Goal: Task Accomplishment & Management: Manage account settings

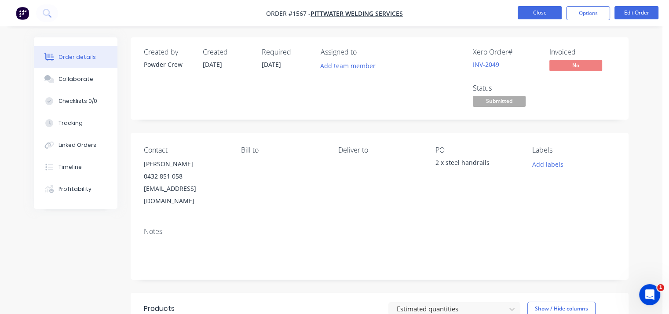
click at [554, 14] on button "Close" at bounding box center [540, 12] width 44 height 13
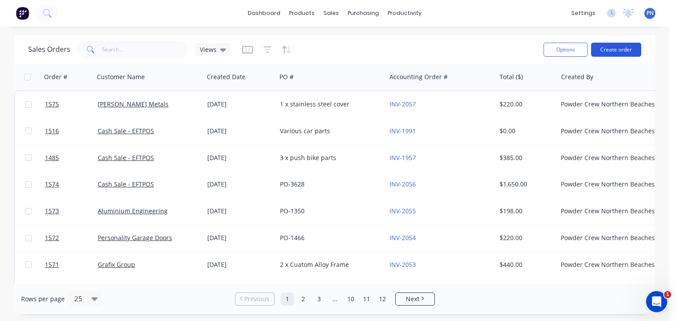
click at [613, 51] on button "Create order" at bounding box center [616, 50] width 50 height 14
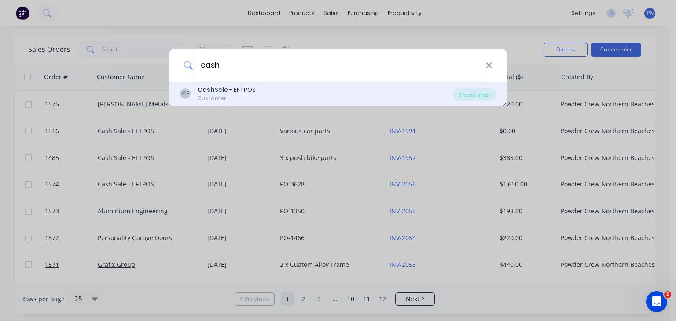
type input "cash"
click at [265, 95] on div "[PERSON_NAME] Sale - EFTPOS Customer" at bounding box center [316, 93] width 273 height 17
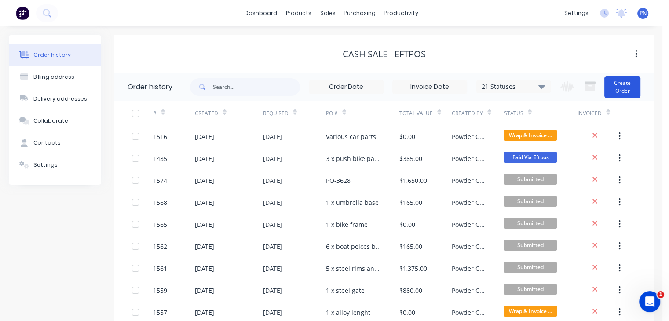
click at [619, 87] on button "Create Order" at bounding box center [622, 87] width 36 height 22
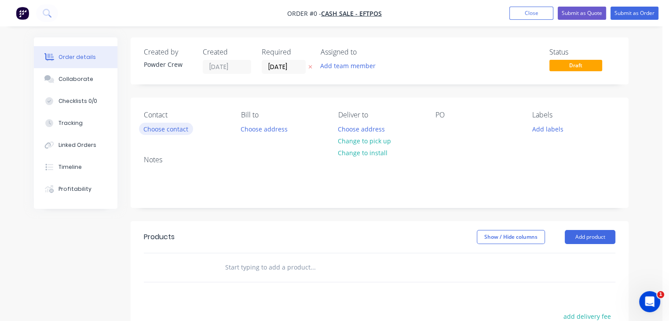
click at [177, 130] on button "Choose contact" at bounding box center [166, 129] width 54 height 12
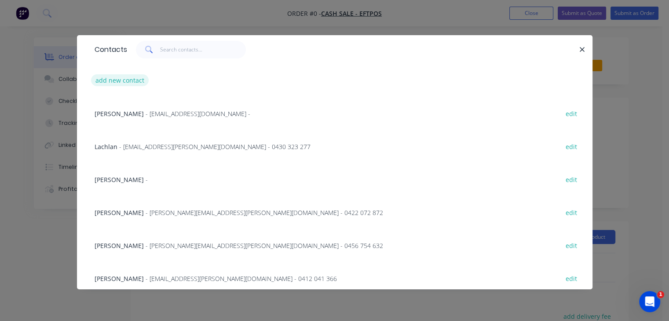
click at [128, 80] on button "add new contact" at bounding box center [120, 80] width 58 height 12
select select "AU"
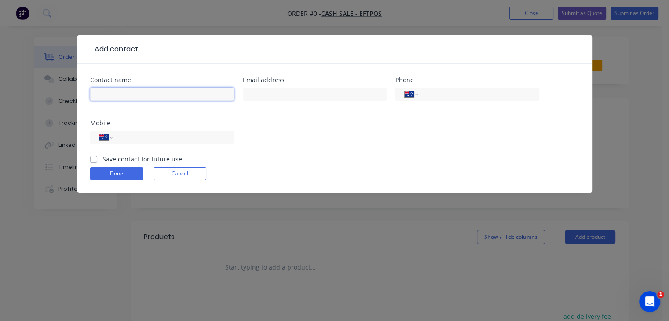
drag, startPoint x: 157, startPoint y: 95, endPoint x: 258, endPoint y: 159, distance: 119.8
click at [158, 95] on input "text" at bounding box center [162, 94] width 144 height 13
type input "[PERSON_NAME]"
click at [272, 105] on div at bounding box center [315, 98] width 144 height 26
drag, startPoint x: 172, startPoint y: 140, endPoint x: 275, endPoint y: 154, distance: 103.4
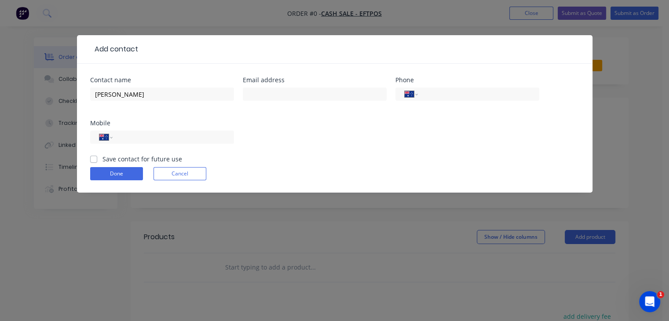
click at [172, 140] on input "tel" at bounding box center [172, 137] width 106 height 10
type input "0437 909 758"
drag, startPoint x: 307, startPoint y: 92, endPoint x: 315, endPoint y: 94, distance: 8.5
click at [307, 92] on input "text" at bounding box center [315, 94] width 144 height 13
type input "p"
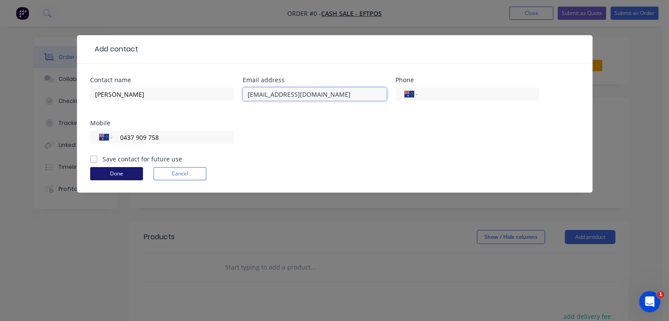
type input "[EMAIL_ADDRESS][DOMAIN_NAME]"
click at [107, 173] on button "Done" at bounding box center [116, 173] width 53 height 13
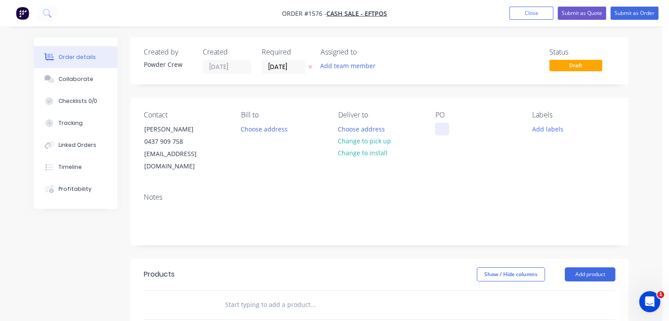
click at [447, 131] on div at bounding box center [442, 129] width 14 height 13
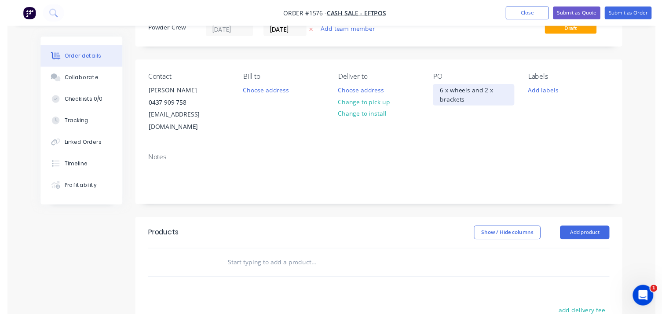
scroll to position [88, 0]
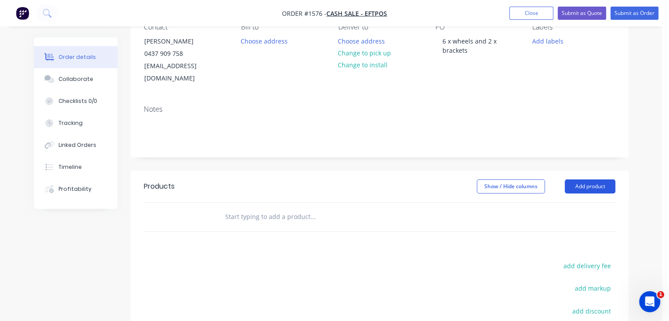
click at [599, 179] on button "Add product" at bounding box center [590, 186] width 51 height 14
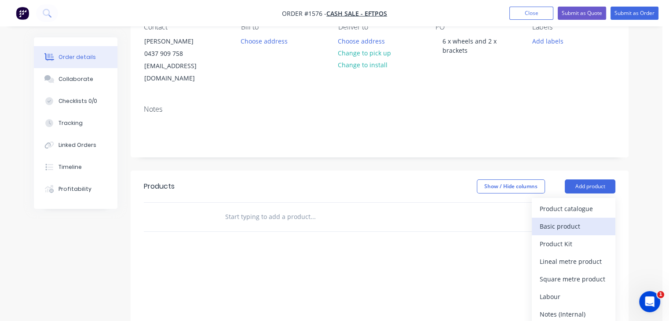
click at [570, 220] on div "Basic product" at bounding box center [574, 226] width 68 height 13
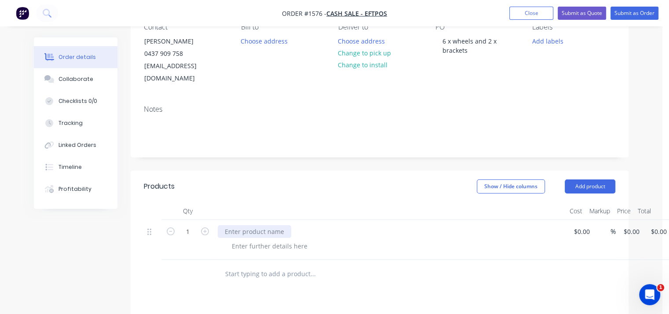
click at [267, 225] on div at bounding box center [254, 231] width 73 height 13
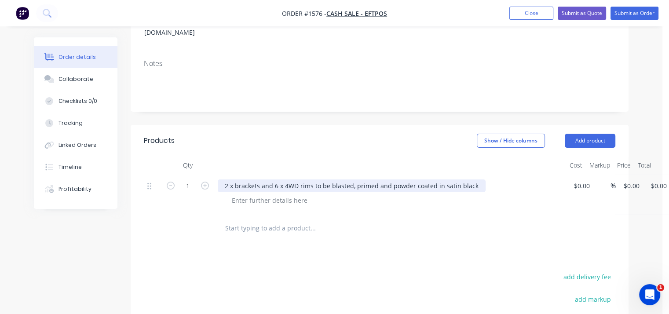
scroll to position [44, 0]
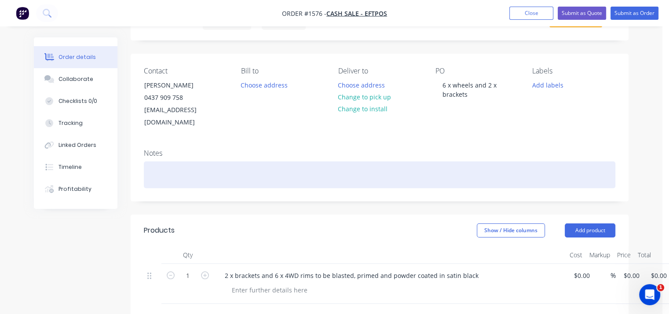
click at [203, 163] on div at bounding box center [379, 174] width 471 height 27
click at [215, 161] on div "DROP OFF" at bounding box center [379, 174] width 471 height 27
click at [305, 164] on div "DROP OFF [DATE] AND PICK UP [DATE]" at bounding box center [379, 174] width 471 height 27
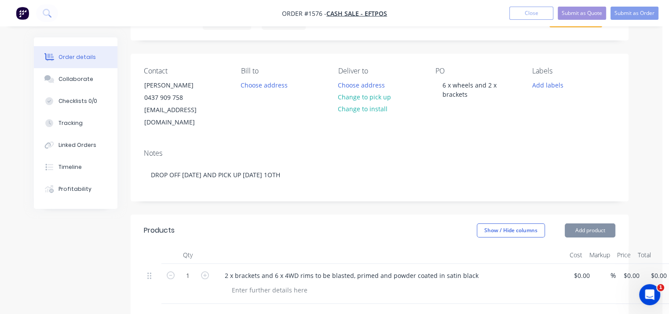
click at [384, 192] on div "Created by Powder Crew Created [DATE] Required [DATE] Assigned to Add team memb…" at bounding box center [380, 268] width 498 height 550
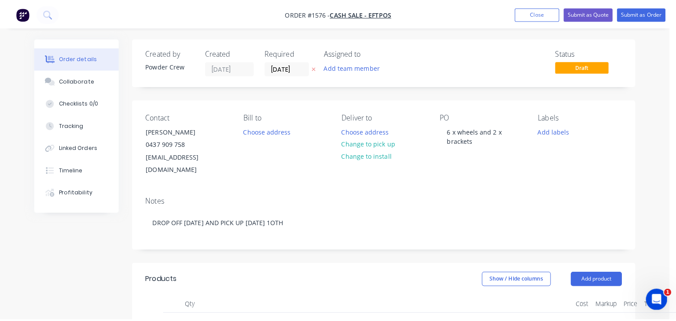
scroll to position [0, 0]
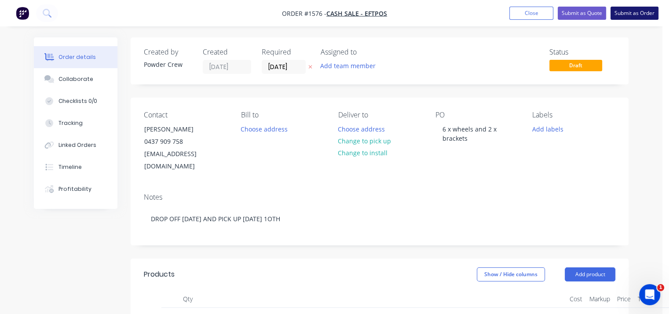
click at [634, 13] on button "Submit as Order" at bounding box center [634, 13] width 48 height 13
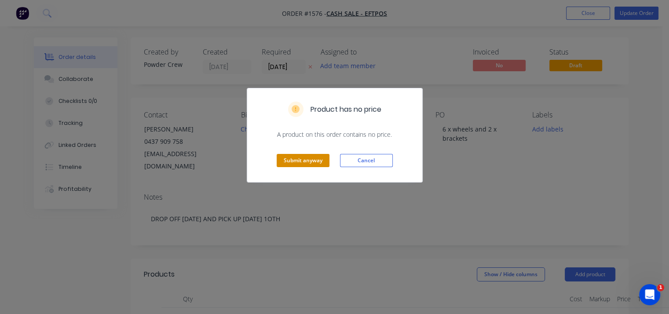
click at [305, 157] on button "Submit anyway" at bounding box center [303, 160] width 53 height 13
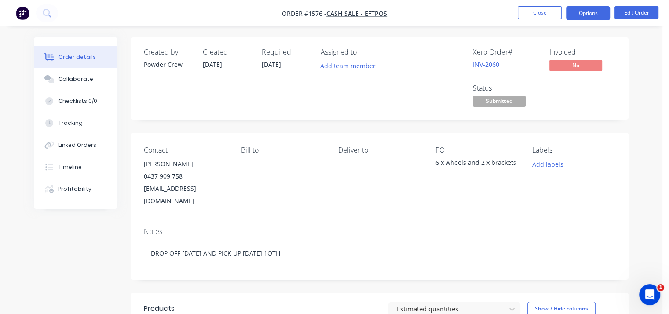
click at [591, 13] on button "Options" at bounding box center [588, 13] width 44 height 14
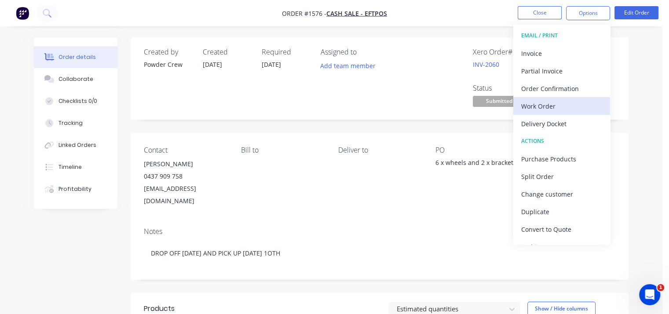
click at [563, 106] on div "Work Order" at bounding box center [561, 106] width 81 height 13
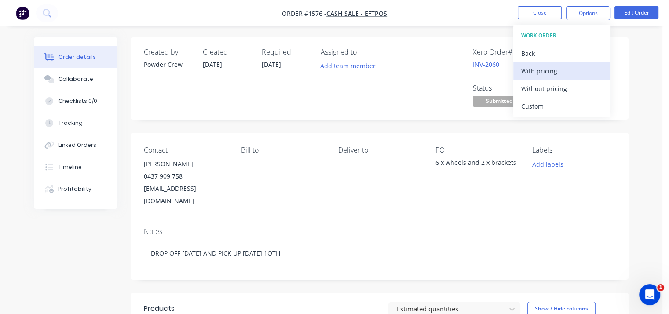
click at [546, 67] on div "With pricing" at bounding box center [561, 71] width 81 height 13
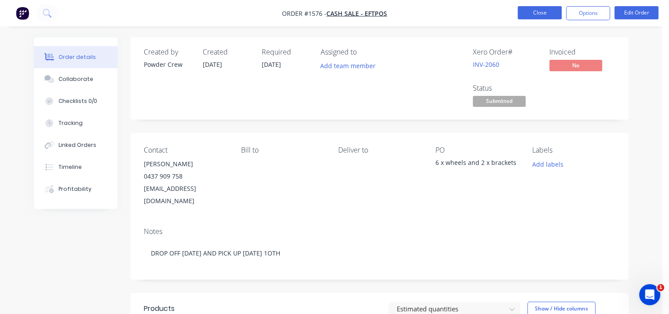
click at [537, 16] on button "Close" at bounding box center [540, 12] width 44 height 13
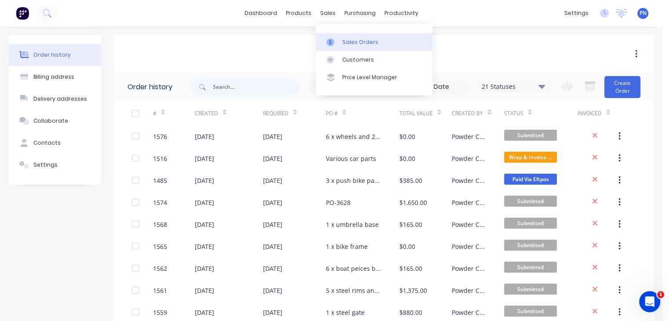
click at [347, 36] on link "Sales Orders" at bounding box center [374, 42] width 117 height 18
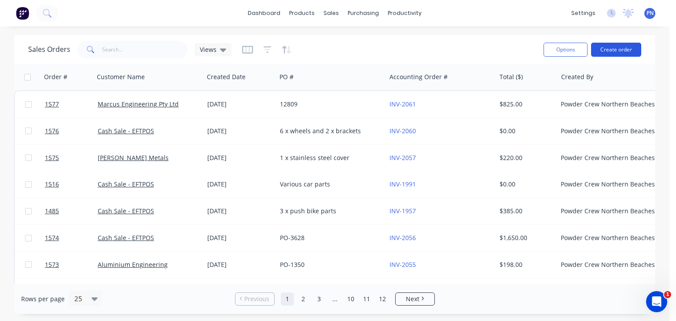
click at [616, 46] on button "Create order" at bounding box center [616, 50] width 50 height 14
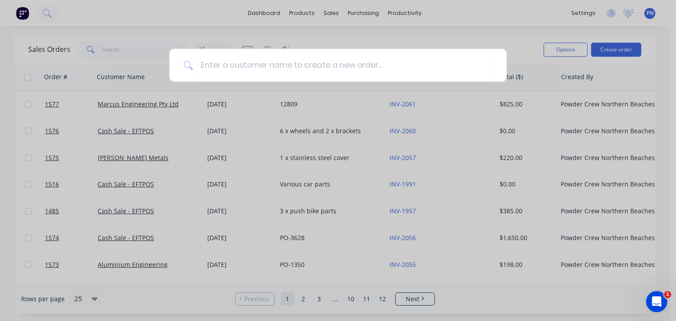
click at [348, 104] on div at bounding box center [338, 160] width 676 height 321
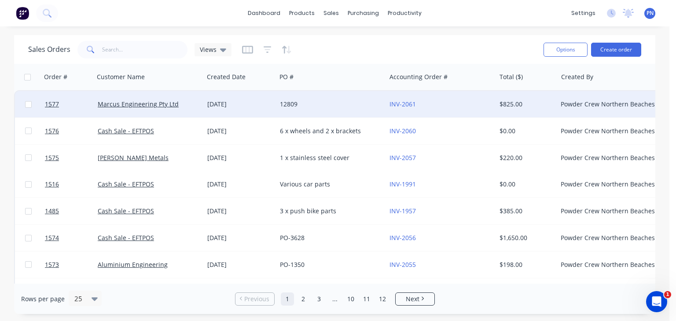
click at [342, 104] on div "12809" at bounding box center [329, 104] width 98 height 9
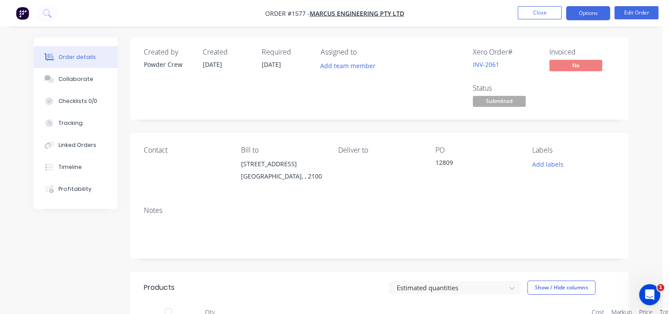
click at [593, 16] on button "Options" at bounding box center [588, 13] width 44 height 14
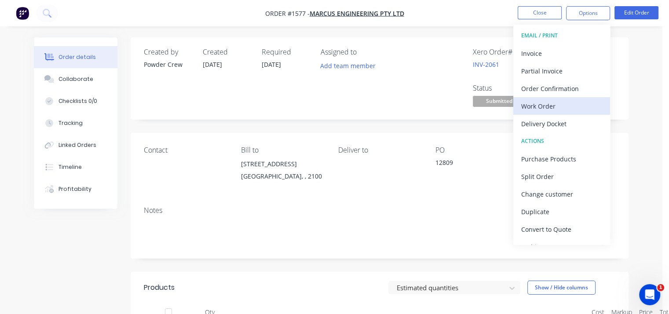
click at [588, 102] on div "Work Order" at bounding box center [561, 106] width 81 height 13
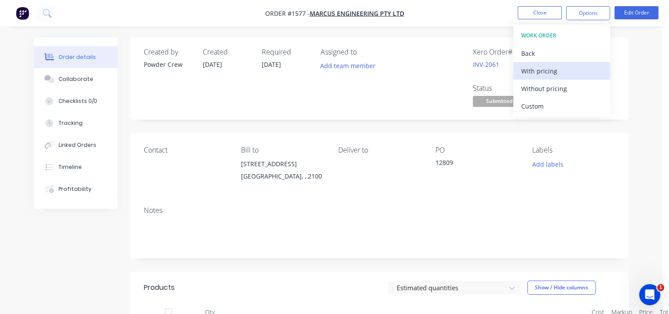
click at [559, 68] on div "With pricing" at bounding box center [561, 71] width 81 height 13
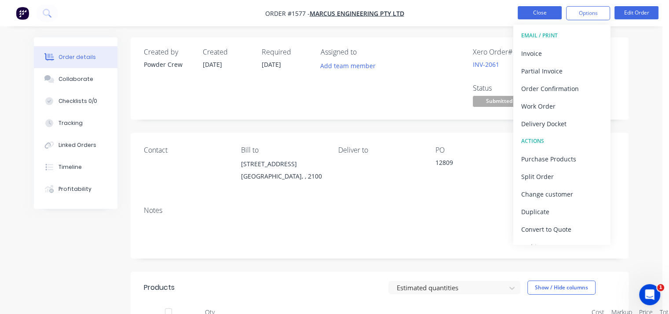
click at [532, 16] on button "Close" at bounding box center [540, 12] width 44 height 13
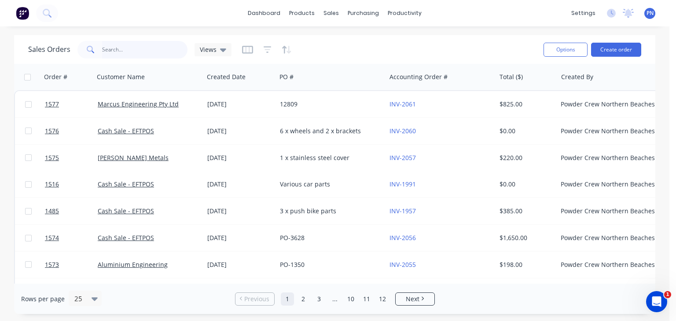
click at [157, 51] on input "text" at bounding box center [145, 50] width 86 height 18
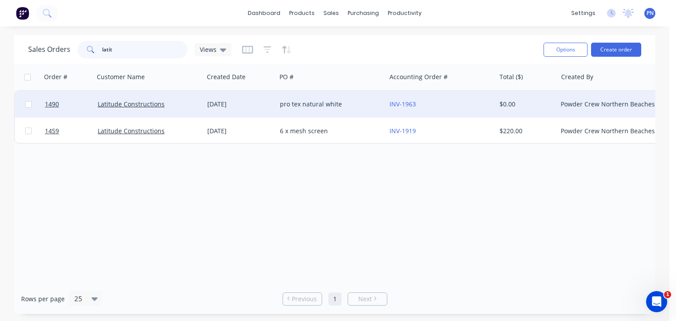
type input "latit"
click at [172, 104] on div "Latitude Constructions" at bounding box center [147, 104] width 98 height 9
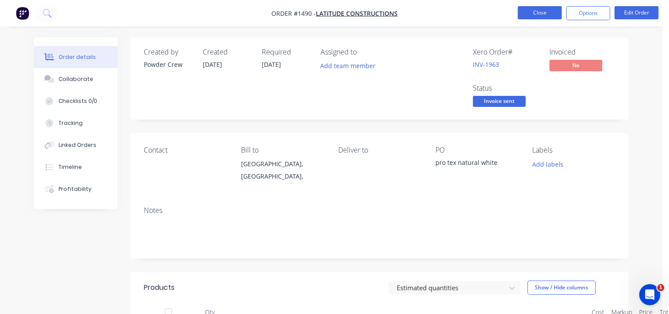
click at [554, 11] on button "Close" at bounding box center [540, 12] width 44 height 13
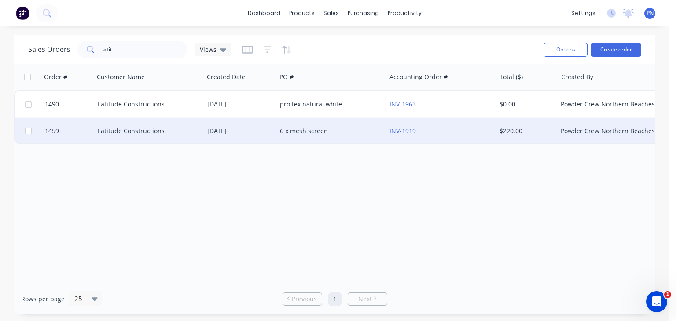
click at [186, 128] on div "Latitude Constructions" at bounding box center [147, 131] width 98 height 9
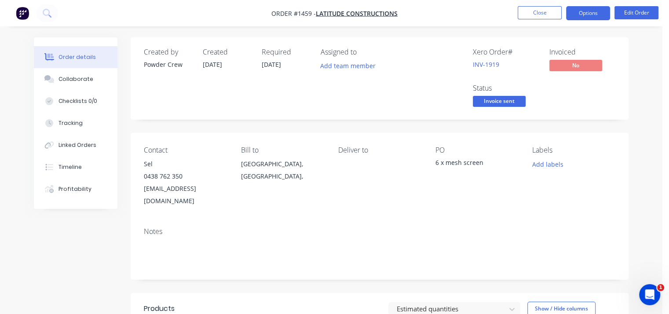
click at [583, 10] on button "Options" at bounding box center [588, 13] width 44 height 14
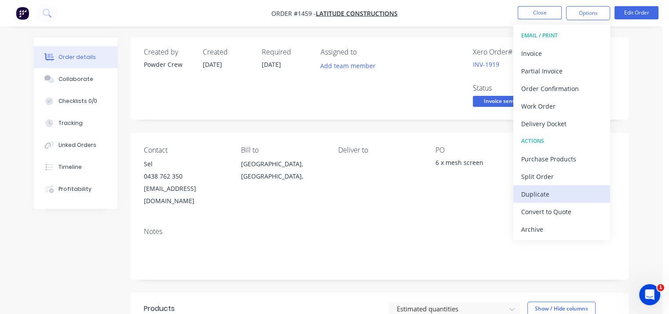
click at [566, 191] on div "Duplicate" at bounding box center [561, 194] width 81 height 13
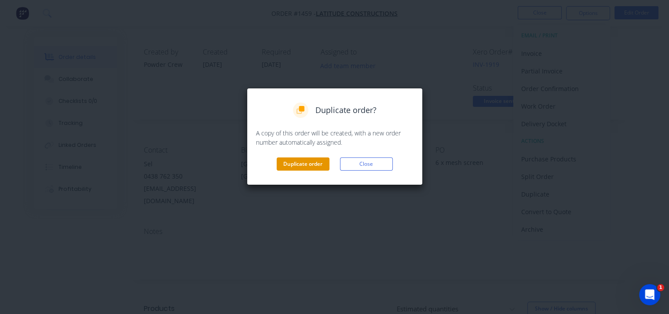
click at [309, 162] on button "Duplicate order" at bounding box center [303, 163] width 53 height 13
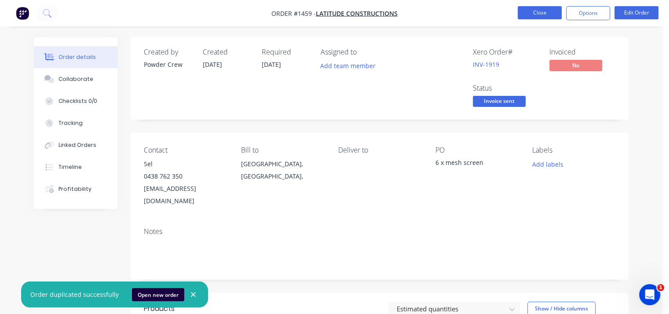
click at [544, 12] on button "Close" at bounding box center [540, 12] width 44 height 13
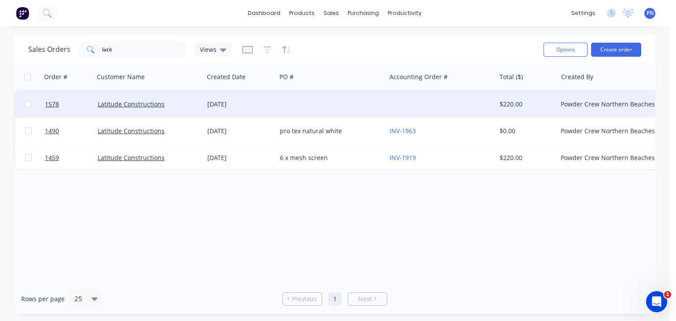
click at [310, 105] on div at bounding box center [331, 104] width 110 height 26
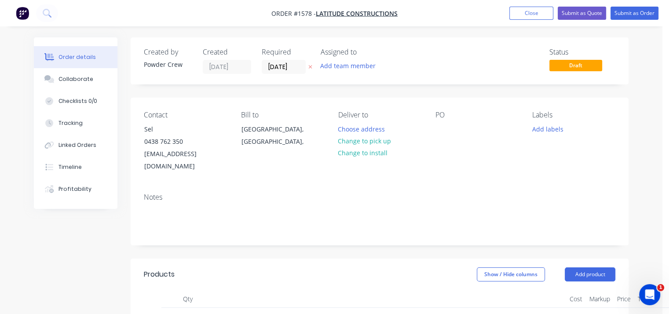
click at [460, 131] on div "PO" at bounding box center [476, 142] width 83 height 62
click at [449, 129] on div "PO" at bounding box center [476, 142] width 83 height 62
click at [442, 131] on div at bounding box center [442, 129] width 14 height 13
drag, startPoint x: 490, startPoint y: 141, endPoint x: 429, endPoint y: 121, distance: 64.7
click at [429, 121] on div "Contact Sel [PHONE_NUMBER] [EMAIL_ADDRESS][DOMAIN_NAME] Bill to [GEOGRAPHIC_DAT…" at bounding box center [380, 142] width 498 height 88
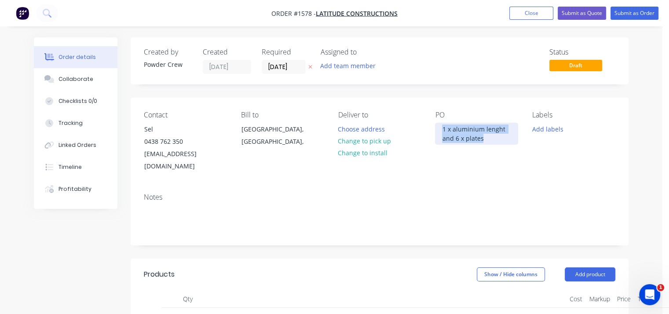
copy div "1 x aluminium lenght and 6 x plates"
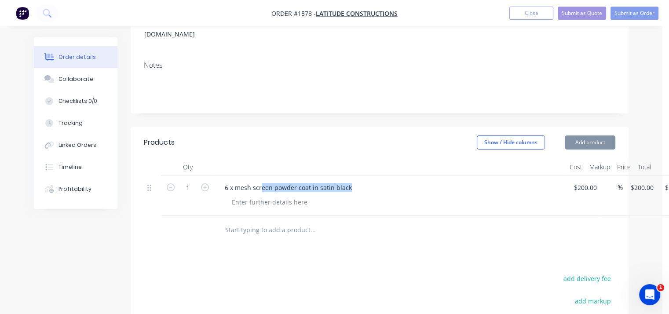
drag, startPoint x: 350, startPoint y: 175, endPoint x: 176, endPoint y: 157, distance: 175.0
click at [169, 158] on div "Qty Cost Markup Price Total 1 6 x mesh screen powder coat in satin black $200.0…" at bounding box center [379, 187] width 471 height 58
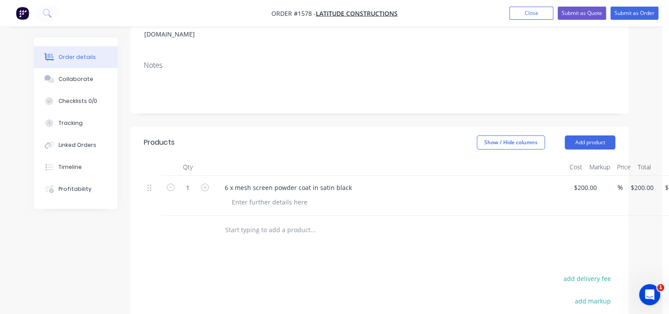
drag, startPoint x: 331, startPoint y: 185, endPoint x: 370, endPoint y: 179, distance: 40.1
click at [337, 196] on div at bounding box center [394, 202] width 338 height 13
drag, startPoint x: 362, startPoint y: 175, endPoint x: 203, endPoint y: 161, distance: 159.4
click at [203, 161] on div "Qty Cost Markup Price Total 1 6 x mesh screen powder coat in satin black $200.0…" at bounding box center [379, 187] width 471 height 58
paste div
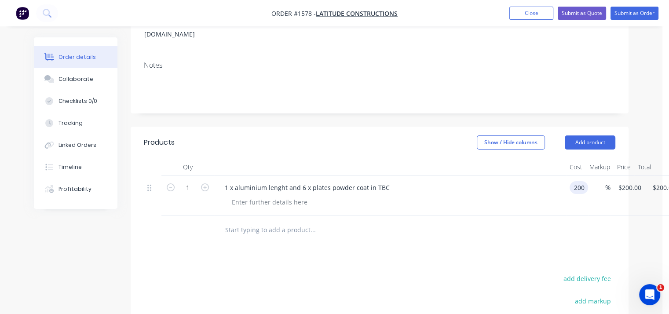
click at [587, 181] on input "200" at bounding box center [580, 187] width 15 height 13
type input "$800.00"
click at [528, 196] on div at bounding box center [394, 202] width 338 height 13
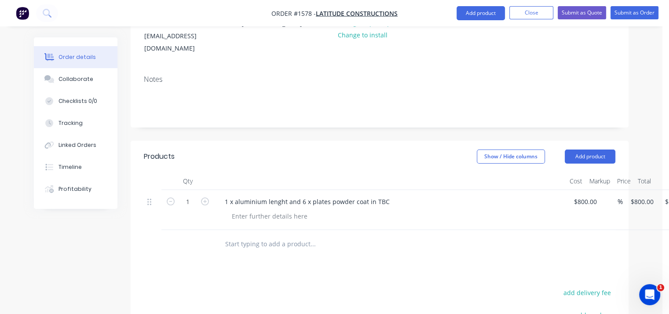
scroll to position [10, 0]
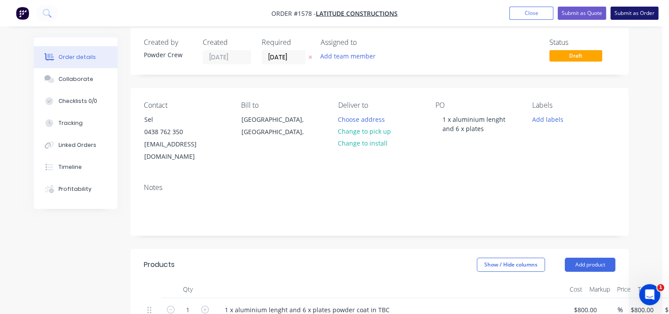
click at [633, 14] on button "Submit as Order" at bounding box center [634, 13] width 48 height 13
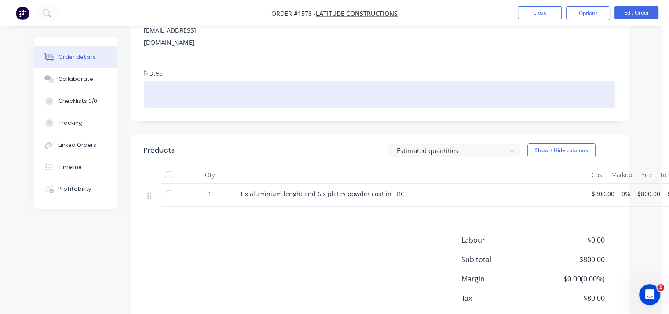
scroll to position [176, 0]
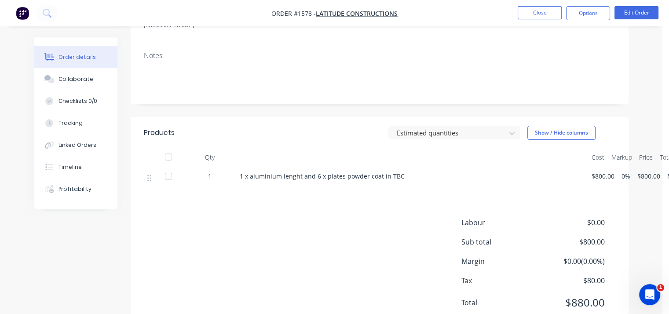
click at [403, 172] on div "1 x aluminium lenght and 6 x plates powder coat in TBC" at bounding box center [412, 176] width 345 height 9
click at [400, 172] on div "1 x aluminium lenght and 6 x plates powder coat in TBC" at bounding box center [412, 176] width 345 height 9
click at [396, 172] on span "1 x aluminium lenght and 6 x plates powder coat in TBC" at bounding box center [322, 176] width 165 height 8
click at [399, 172] on div "1 x aluminium lenght and 6 x plates powder coat in TBC" at bounding box center [412, 176] width 345 height 9
click at [398, 172] on span "1 x aluminium lenght and 6 x plates powder coat in TBC" at bounding box center [322, 176] width 165 height 8
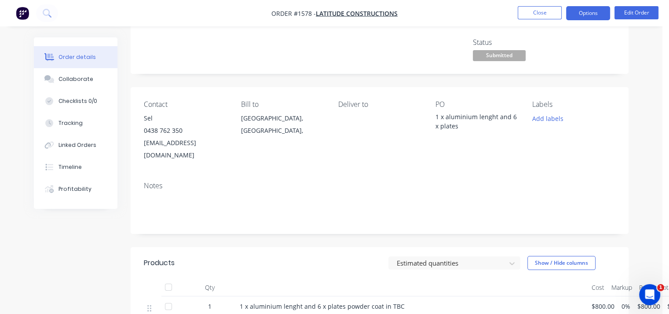
scroll to position [44, 0]
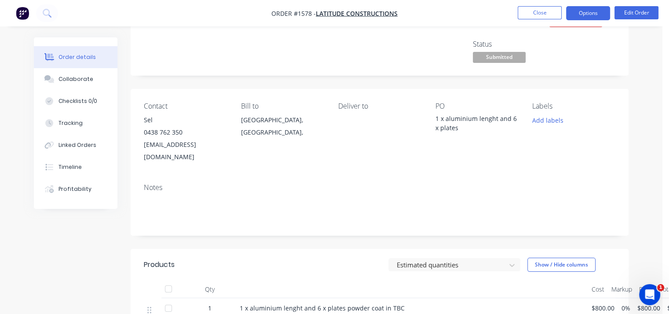
click at [579, 12] on button "Options" at bounding box center [588, 13] width 44 height 14
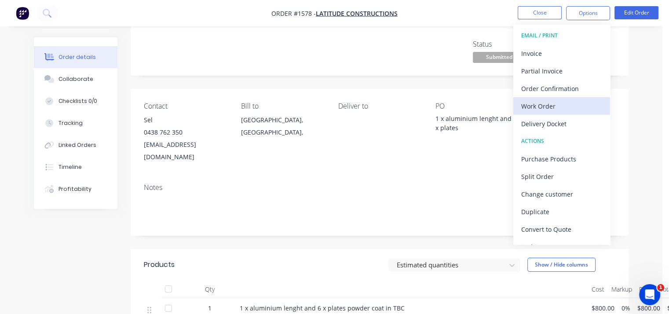
click at [579, 100] on div "Work Order" at bounding box center [561, 106] width 81 height 13
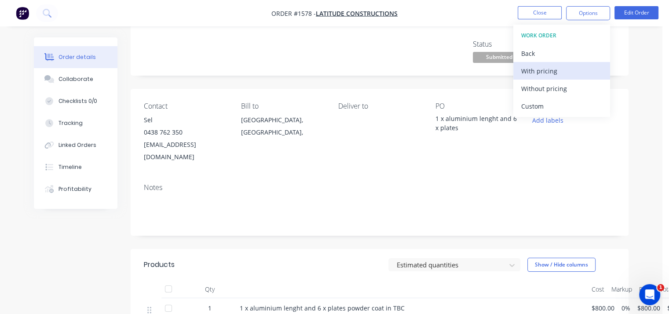
click at [568, 68] on div "With pricing" at bounding box center [561, 71] width 81 height 13
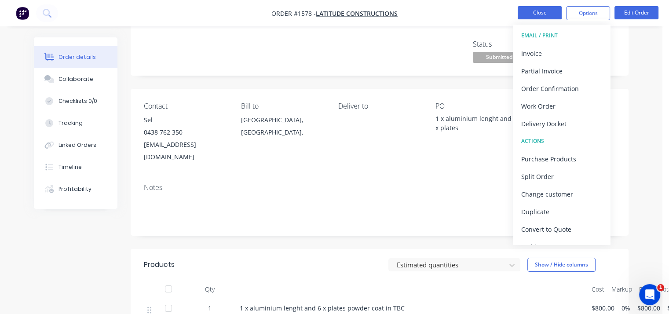
click at [547, 17] on button "Close" at bounding box center [540, 12] width 44 height 13
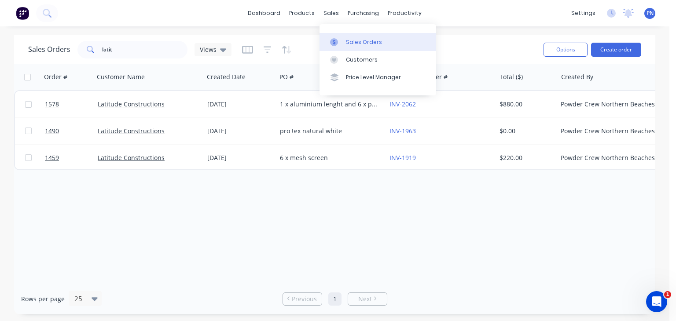
click at [362, 39] on div "Sales Orders" at bounding box center [364, 42] width 36 height 8
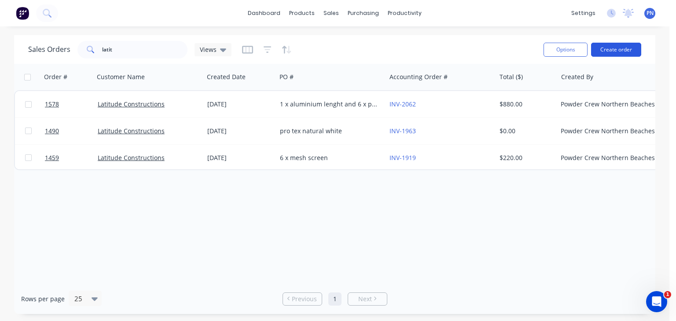
click at [606, 54] on button "Create order" at bounding box center [616, 50] width 50 height 14
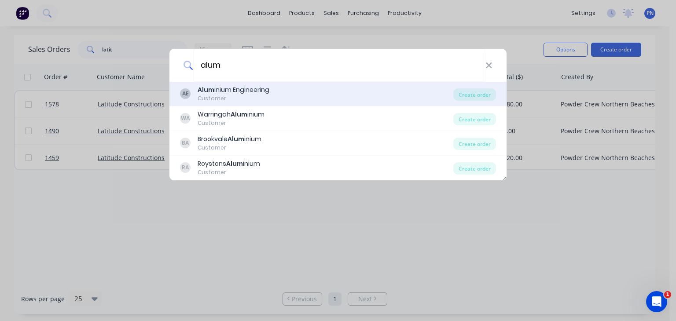
type input "alum"
click at [293, 97] on div "AE Alum inium Engineering Customer" at bounding box center [316, 93] width 273 height 17
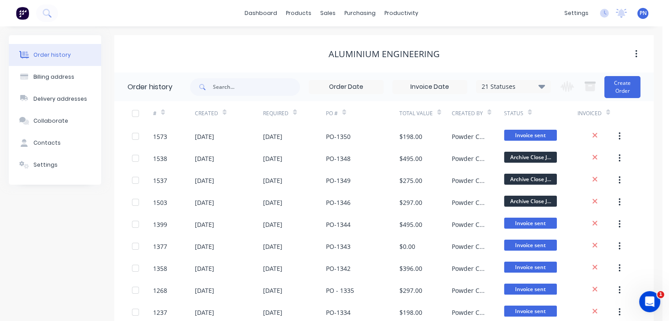
click at [622, 98] on div "Change order status Submitted REDO JOB !!!!!!URGENT JOBS!!!!!! [DATE] [DATE] [D…" at bounding box center [597, 87] width 85 height 29
click at [624, 89] on button "Create Order" at bounding box center [622, 87] width 36 height 22
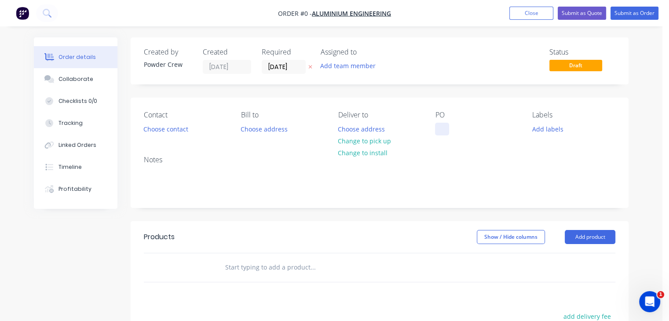
click at [447, 127] on div at bounding box center [442, 129] width 14 height 13
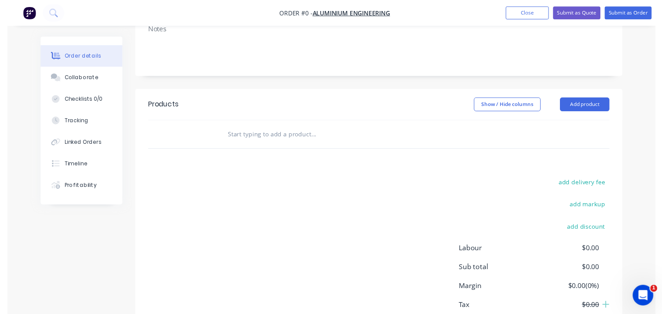
scroll to position [132, 0]
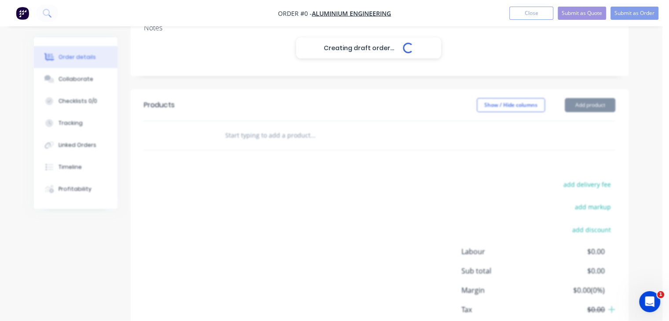
click at [580, 99] on div "Creating draft order... Loading... Order details Collaborate Checklists 0/0 Tra…" at bounding box center [331, 139] width 612 height 469
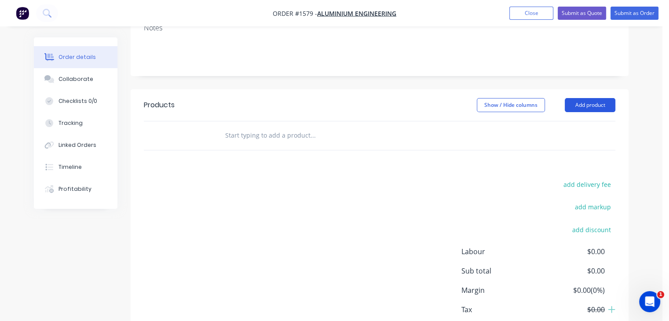
click at [584, 108] on button "Add product" at bounding box center [590, 105] width 51 height 14
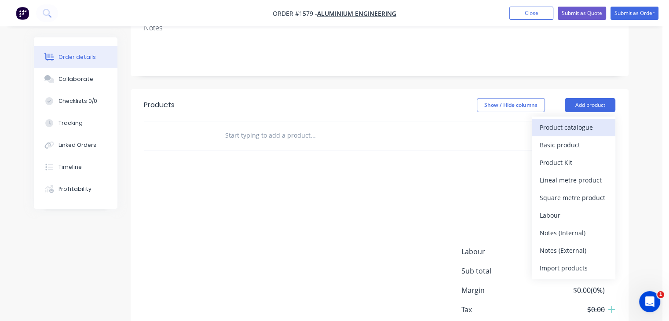
click at [584, 134] on button "Product catalogue" at bounding box center [574, 128] width 84 height 18
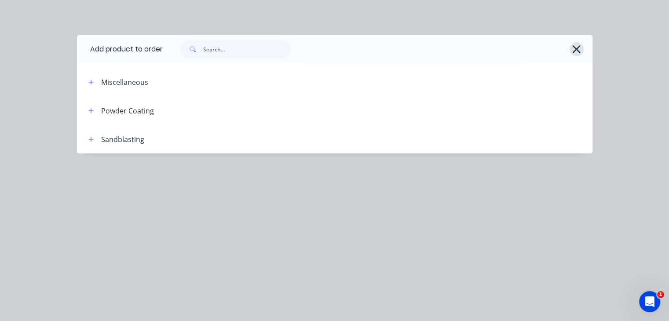
click at [575, 47] on icon "button" at bounding box center [576, 49] width 9 height 12
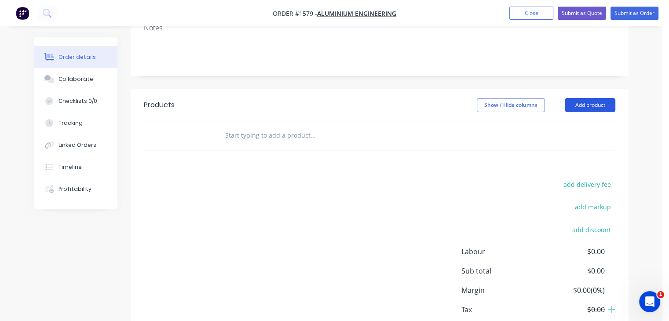
click at [588, 103] on button "Add product" at bounding box center [590, 105] width 51 height 14
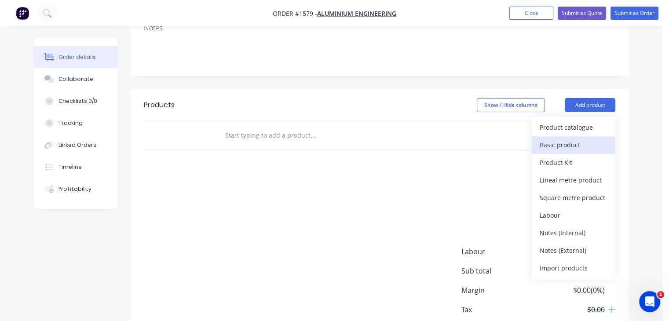
click at [585, 143] on div "Basic product" at bounding box center [574, 145] width 68 height 13
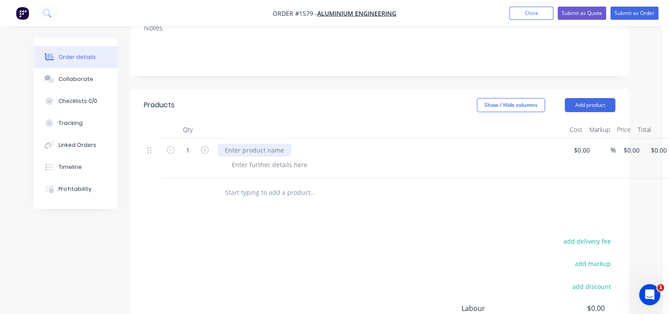
click at [252, 150] on div at bounding box center [254, 150] width 73 height 13
click at [582, 150] on input at bounding box center [583, 150] width 20 height 13
type input "$300.00"
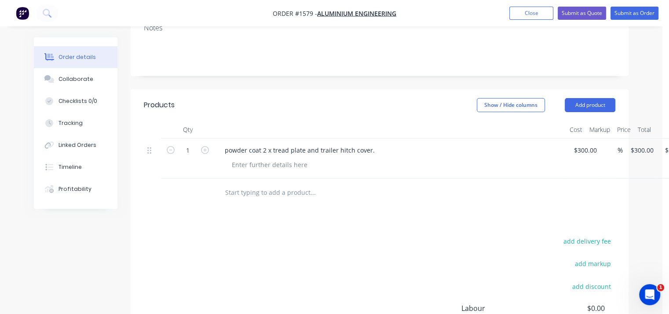
click at [542, 161] on div at bounding box center [394, 164] width 338 height 13
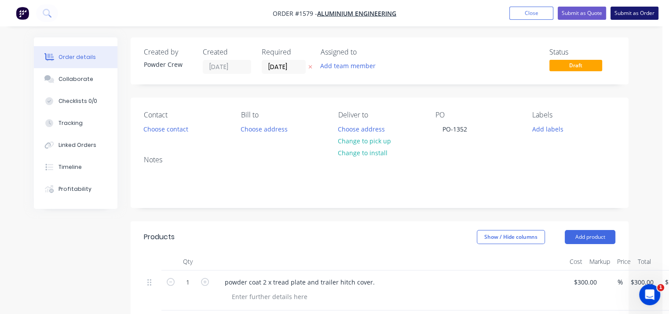
click at [628, 15] on button "Submit as Order" at bounding box center [634, 13] width 48 height 13
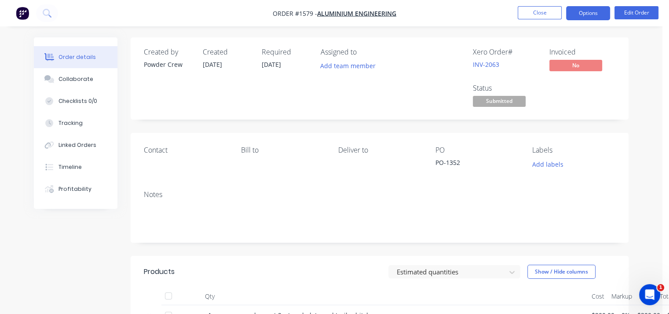
click at [590, 11] on button "Options" at bounding box center [588, 13] width 44 height 14
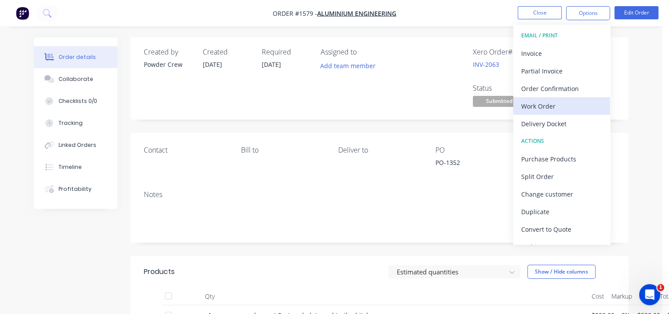
click at [561, 103] on div "Work Order" at bounding box center [561, 106] width 81 height 13
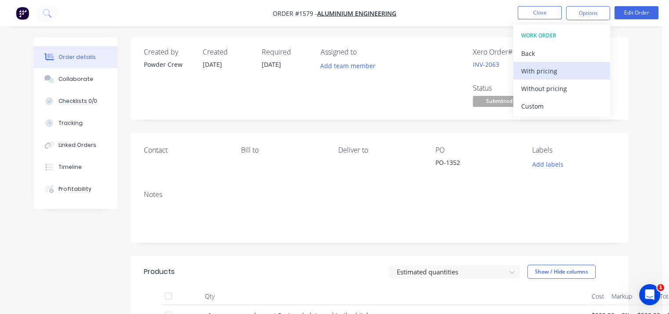
click at [549, 68] on div "With pricing" at bounding box center [561, 71] width 81 height 13
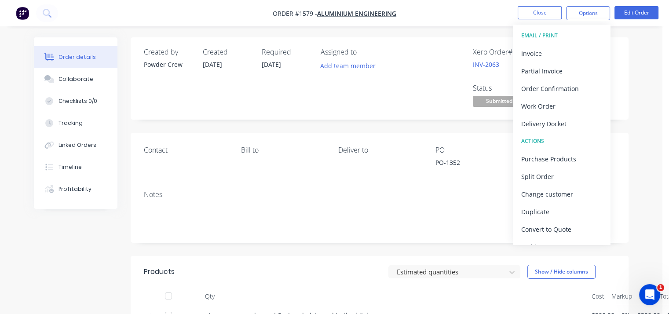
click at [661, 33] on div "Order details Collaborate Checklists 0/0 Tracking Linked Orders Timeline Profit…" at bounding box center [331, 242] width 662 height 485
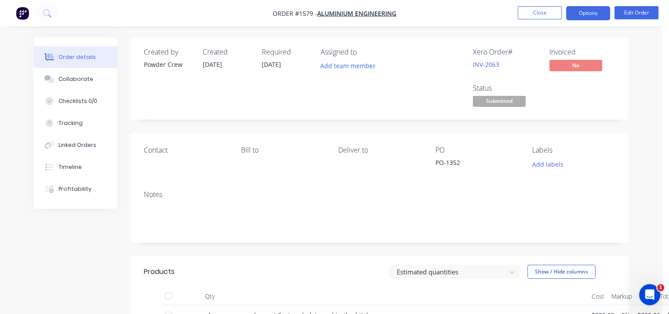
click at [587, 15] on button "Options" at bounding box center [588, 13] width 44 height 14
click at [479, 101] on span "Submitted" at bounding box center [499, 101] width 53 height 11
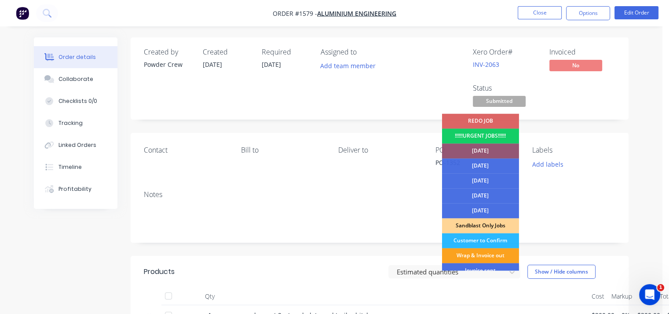
click at [482, 134] on div "!!!!!!URGENT JOBS!!!!!!" at bounding box center [480, 135] width 77 height 15
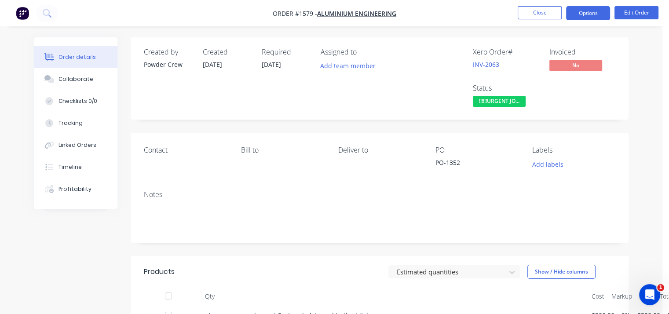
click at [584, 15] on button "Options" at bounding box center [588, 13] width 44 height 14
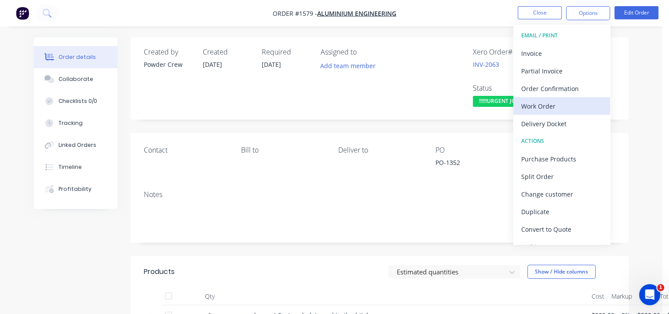
click at [561, 106] on div "Work Order" at bounding box center [561, 106] width 81 height 13
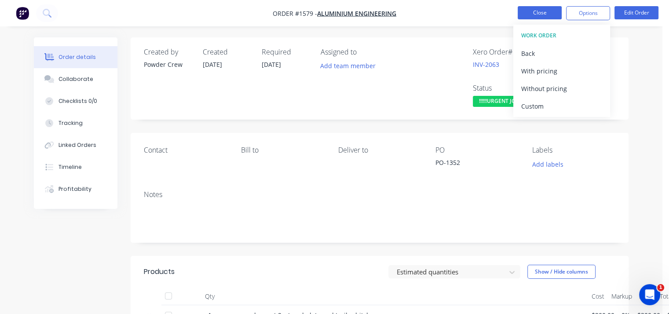
click at [532, 11] on button "Close" at bounding box center [540, 12] width 44 height 13
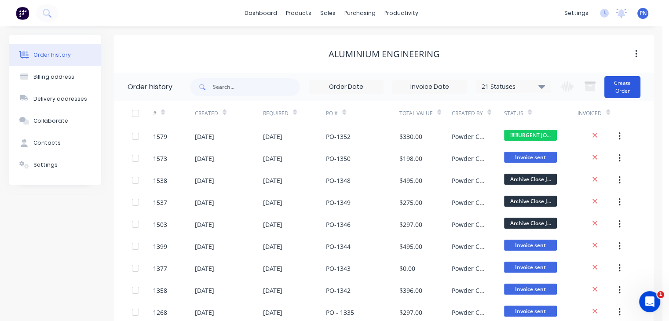
click at [619, 83] on button "Create Order" at bounding box center [622, 87] width 36 height 22
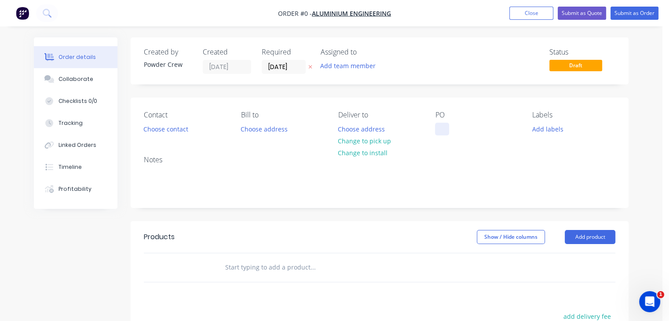
click at [444, 128] on div at bounding box center [442, 129] width 14 height 13
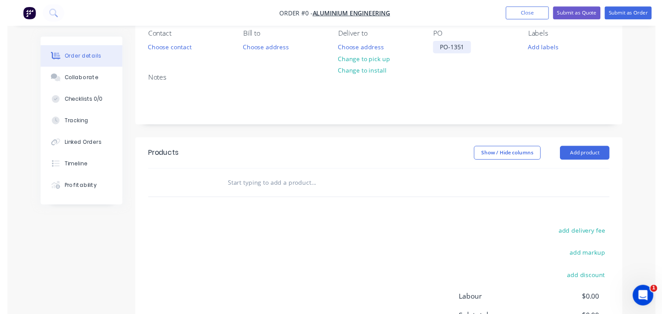
scroll to position [132, 0]
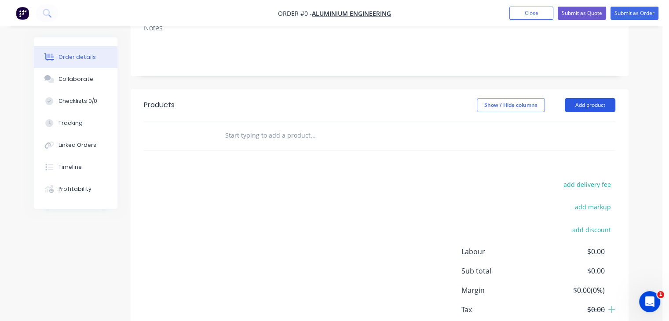
click at [572, 105] on div "Order details Collaborate Checklists 0/0 Tracking Linked Orders Timeline Profit…" at bounding box center [331, 139] width 612 height 469
click at [586, 109] on button "Add product" at bounding box center [590, 105] width 51 height 14
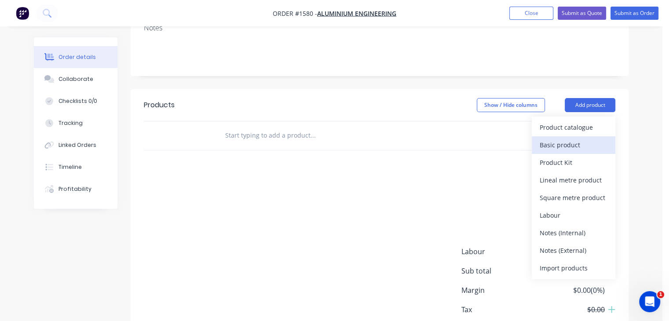
click at [588, 144] on div "Basic product" at bounding box center [574, 145] width 68 height 13
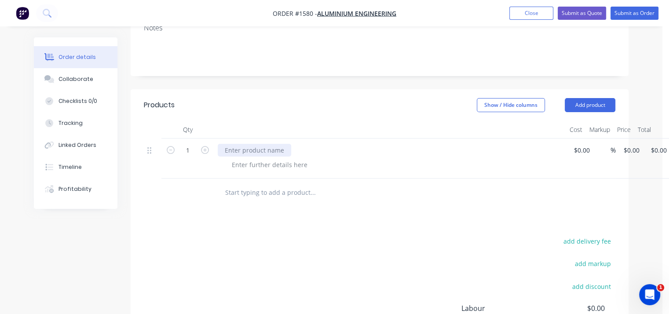
click at [237, 149] on div at bounding box center [254, 150] width 73 height 13
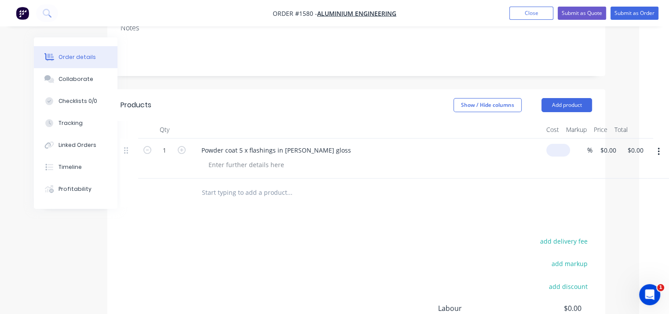
scroll to position [132, 13]
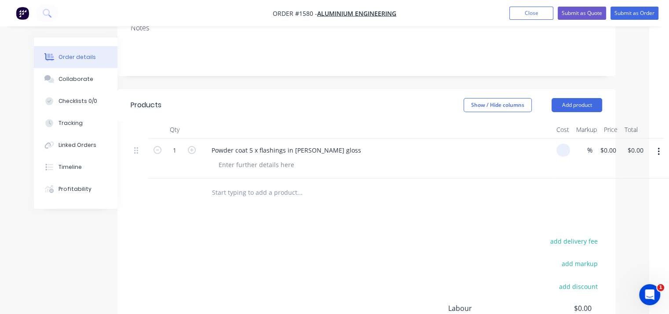
click at [555, 152] on div at bounding box center [561, 159] width 17 height 40
type input "$250.00"
drag, startPoint x: 350, startPoint y: 168, endPoint x: 441, endPoint y: 170, distance: 91.5
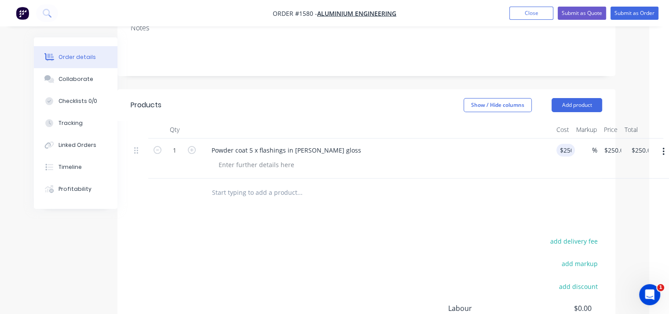
click at [379, 168] on div at bounding box center [381, 164] width 338 height 13
click at [461, 175] on div "Powder coat 5 x flashings in [PERSON_NAME] gloss" at bounding box center [377, 159] width 352 height 40
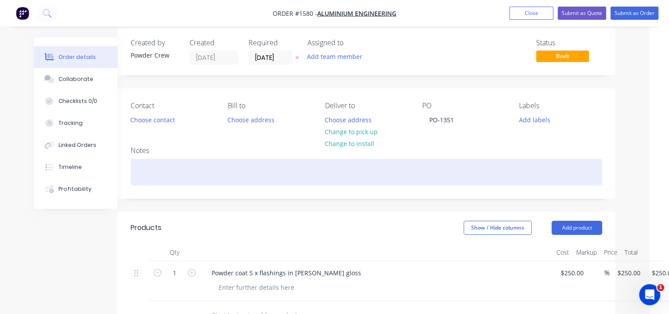
scroll to position [0, 13]
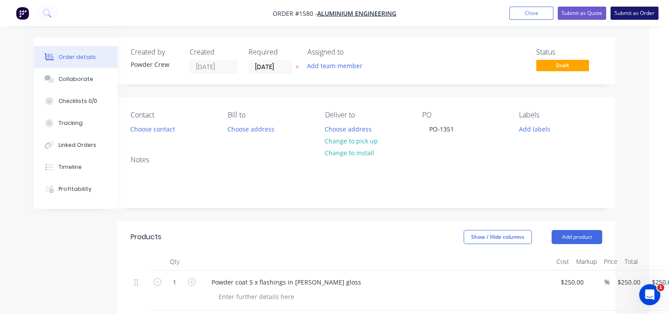
click at [626, 12] on button "Submit as Order" at bounding box center [634, 13] width 48 height 13
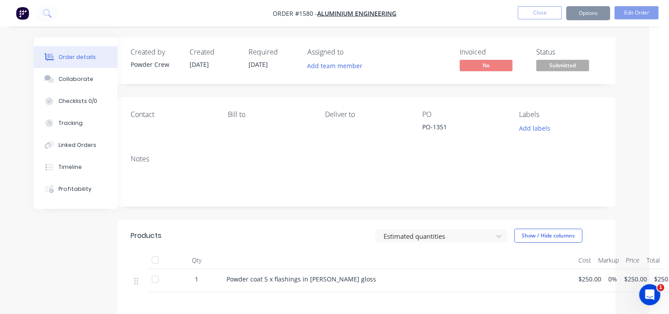
scroll to position [0, 0]
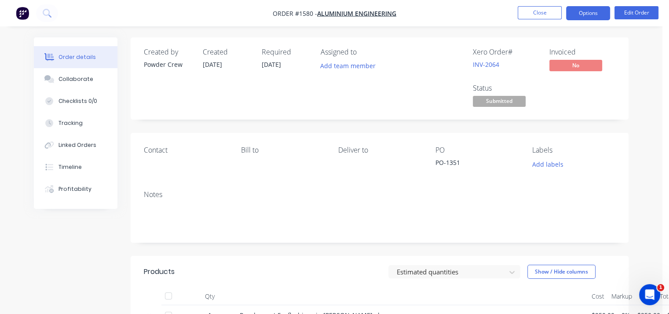
click at [596, 12] on button "Options" at bounding box center [588, 13] width 44 height 14
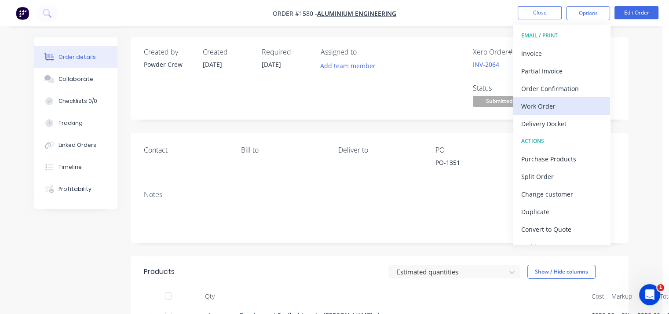
click at [566, 104] on div "Work Order" at bounding box center [561, 106] width 81 height 13
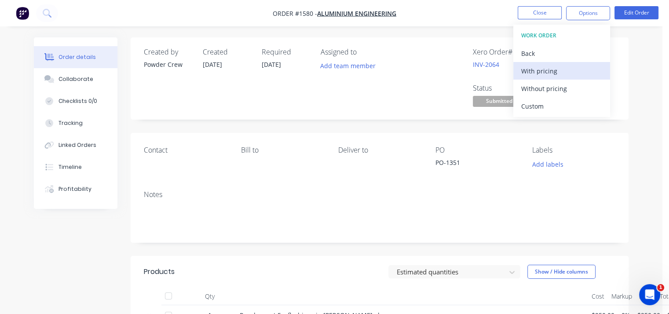
click at [559, 67] on div "With pricing" at bounding box center [561, 71] width 81 height 13
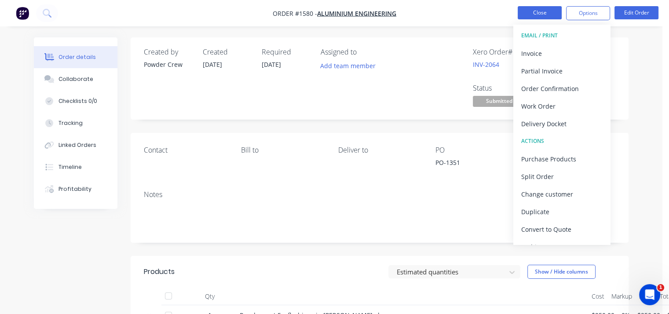
click at [528, 15] on button "Close" at bounding box center [540, 12] width 44 height 13
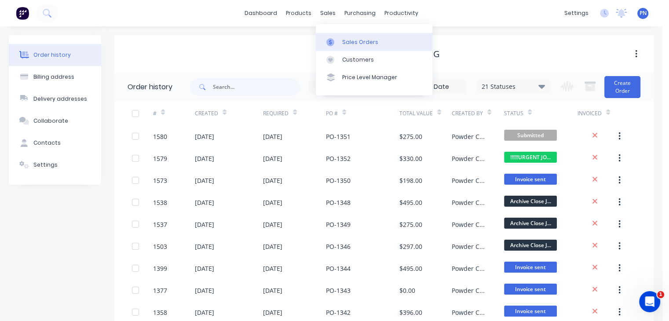
click at [359, 41] on div "Sales Orders" at bounding box center [360, 42] width 36 height 8
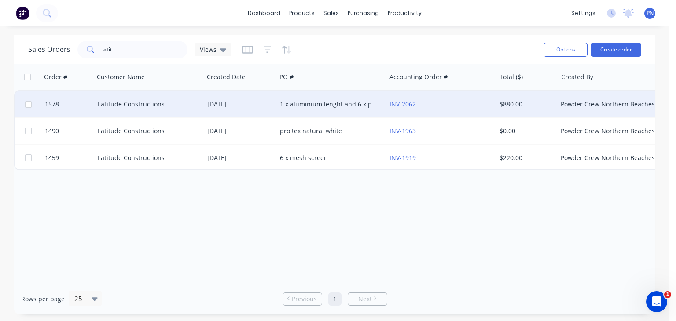
click at [373, 105] on div "1 x aluminium lenght and 6 x plates" at bounding box center [329, 104] width 98 height 9
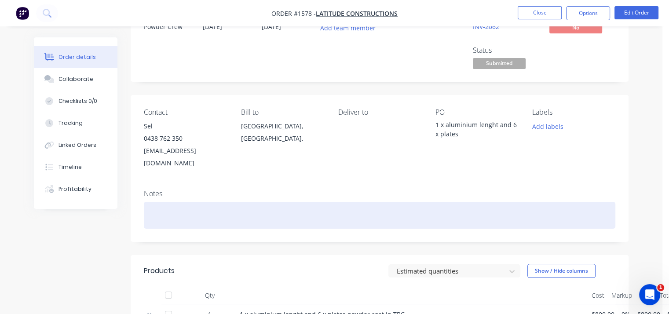
scroll to position [132, 0]
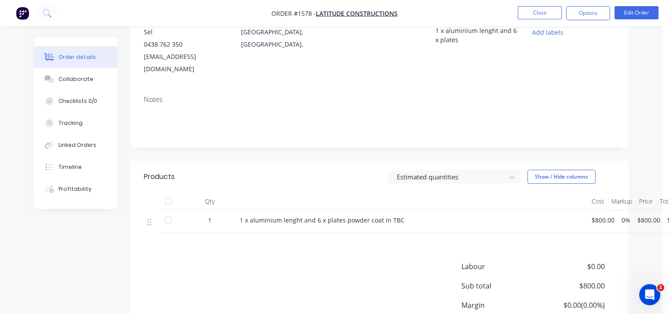
click at [399, 215] on div "1 x aluminium lenght and 6 x plates powder coat in TBC" at bounding box center [412, 219] width 345 height 9
click at [632, 15] on button "Edit Order" at bounding box center [636, 12] width 44 height 13
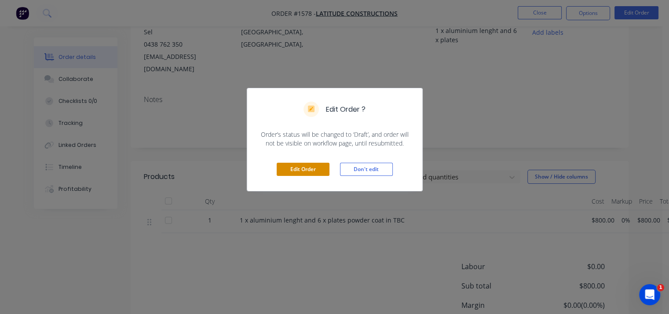
click at [318, 166] on button "Edit Order" at bounding box center [303, 169] width 53 height 13
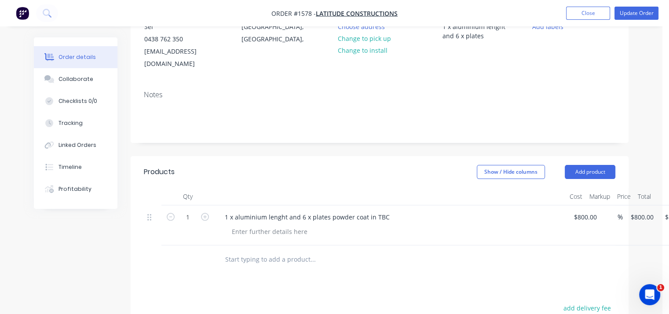
scroll to position [176, 0]
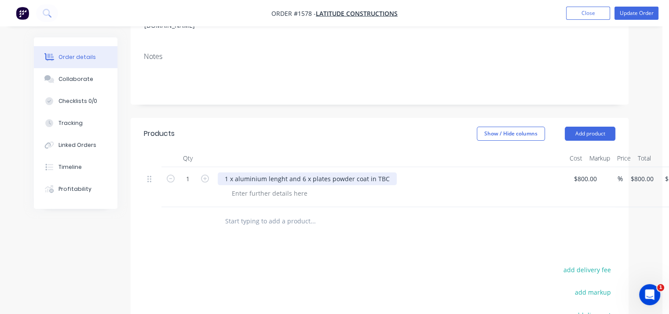
click at [382, 172] on div "1 x aluminium lenght and 6 x plates powder coat in TBC" at bounding box center [307, 178] width 179 height 13
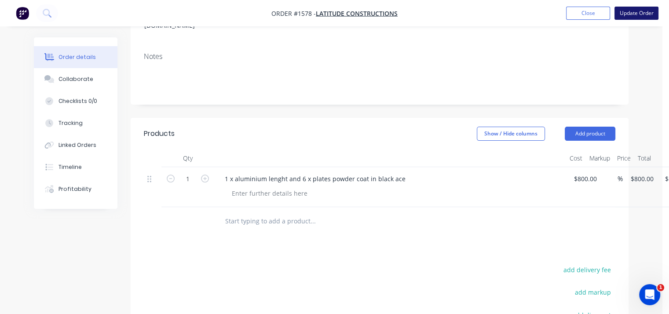
click at [639, 11] on button "Update Order" at bounding box center [636, 13] width 44 height 13
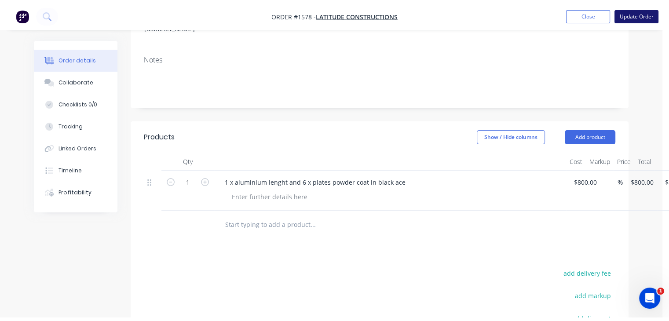
scroll to position [0, 0]
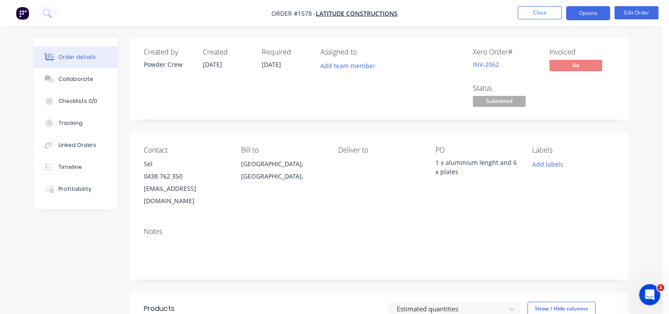
click at [596, 20] on button "Options" at bounding box center [588, 13] width 44 height 14
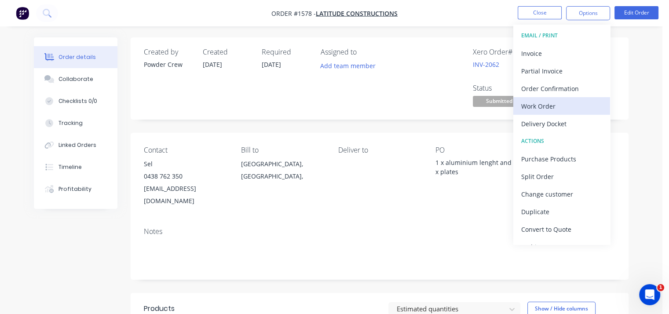
click at [563, 104] on div "Work Order" at bounding box center [561, 106] width 81 height 13
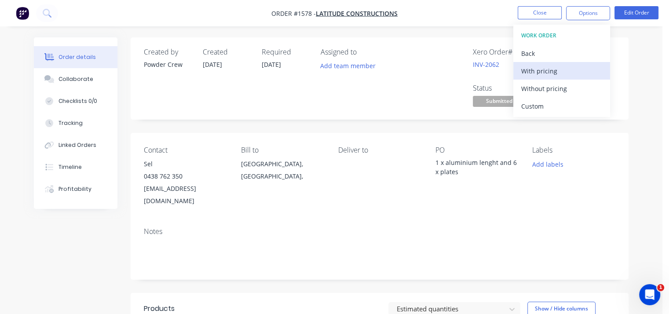
click at [553, 70] on div "With pricing" at bounding box center [561, 71] width 81 height 13
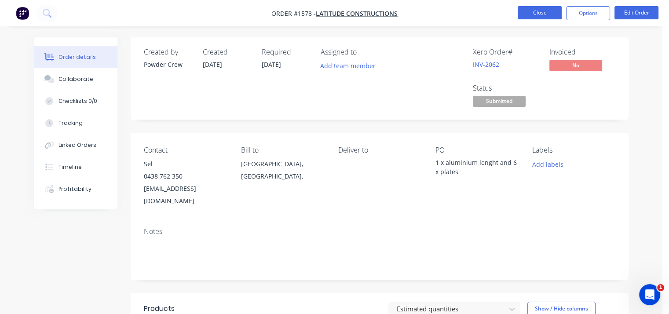
click at [530, 7] on button "Close" at bounding box center [540, 12] width 44 height 13
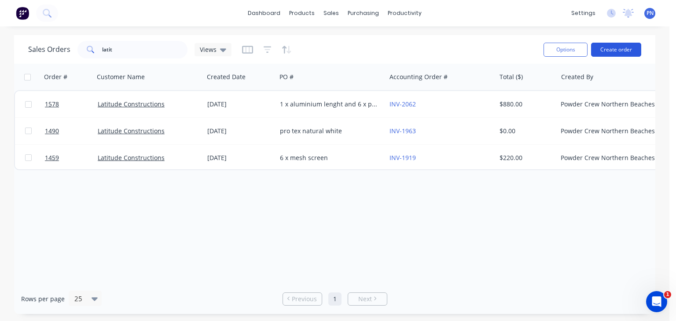
click at [620, 56] on button "Create order" at bounding box center [616, 50] width 50 height 14
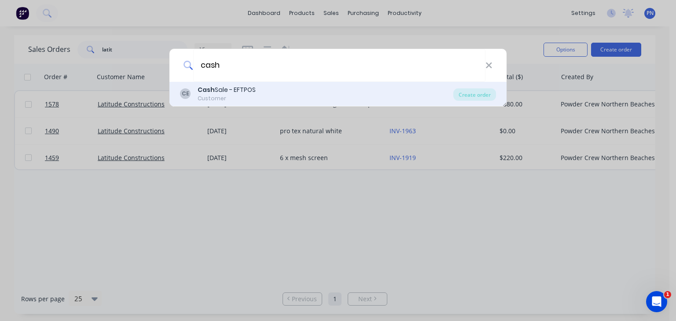
type input "cash"
click at [235, 89] on div "Cash Sale - EFTPOS" at bounding box center [226, 89] width 58 height 9
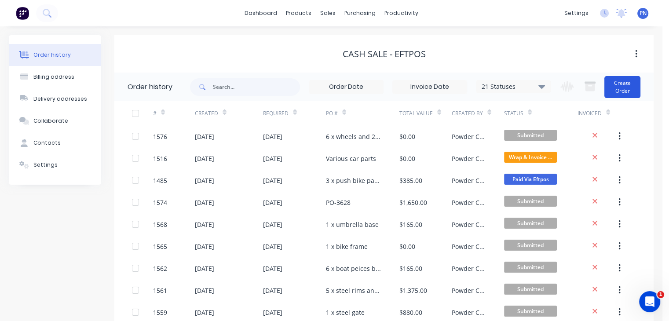
click at [617, 85] on button "Create Order" at bounding box center [622, 87] width 36 height 22
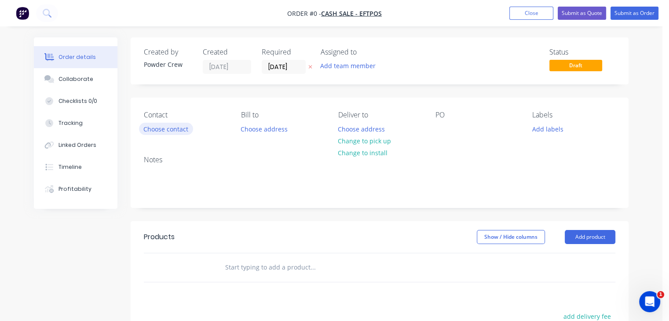
click at [164, 127] on button "Choose contact" at bounding box center [166, 129] width 54 height 12
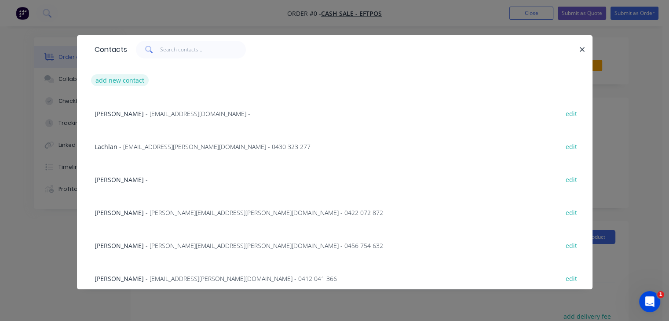
click at [135, 80] on button "add new contact" at bounding box center [120, 80] width 58 height 12
select select "AU"
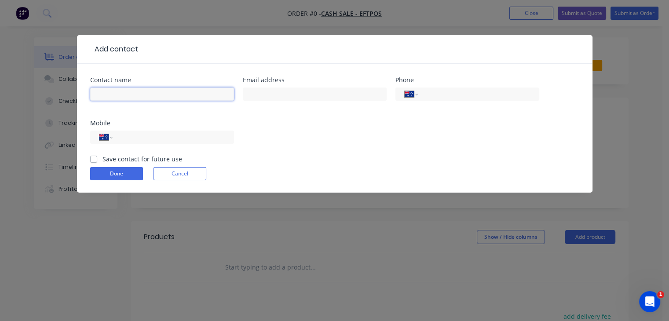
drag, startPoint x: 141, startPoint y: 96, endPoint x: 146, endPoint y: 99, distance: 5.3
click at [141, 96] on input "text" at bounding box center [162, 94] width 144 height 13
type input "[PERSON_NAME]"
drag, startPoint x: 261, startPoint y: 142, endPoint x: 153, endPoint y: 121, distance: 110.2
click at [260, 142] on div "Contact name [PERSON_NAME] Email address Phone International [GEOGRAPHIC_DATA] …" at bounding box center [334, 115] width 489 height 77
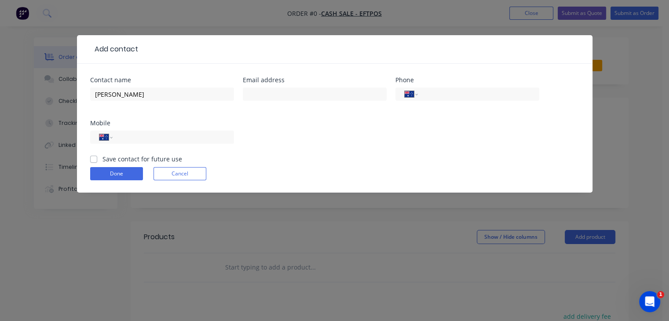
drag, startPoint x: 155, startPoint y: 132, endPoint x: 255, endPoint y: 164, distance: 105.0
click at [155, 132] on input "tel" at bounding box center [172, 137] width 106 height 10
type input "0409 131 808"
click at [271, 99] on input "text" at bounding box center [315, 94] width 144 height 13
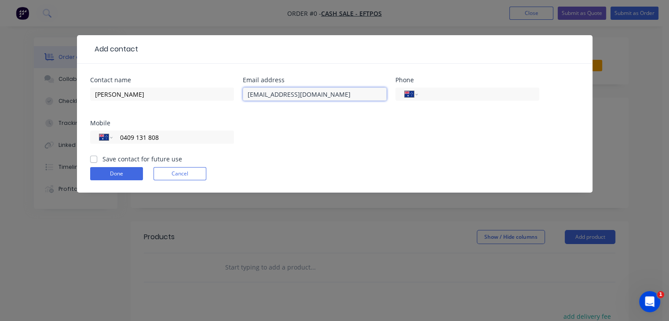
click at [281, 97] on input "[EMAIL_ADDRESS][DOMAIN_NAME]" at bounding box center [315, 94] width 144 height 13
click at [325, 94] on input "[EMAIL_ADDRESS][DOMAIN_NAME]" at bounding box center [315, 94] width 144 height 13
type input "[EMAIL_ADDRESS][DOMAIN_NAME]"
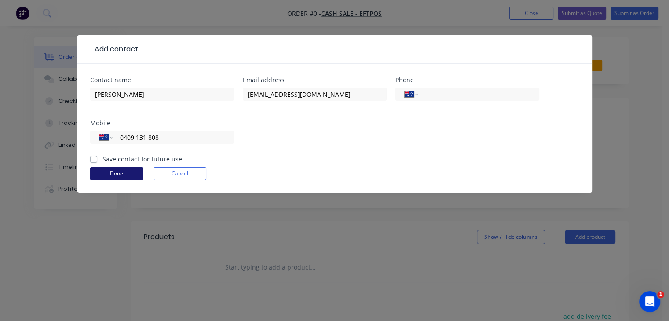
click at [123, 177] on button "Done" at bounding box center [116, 173] width 53 height 13
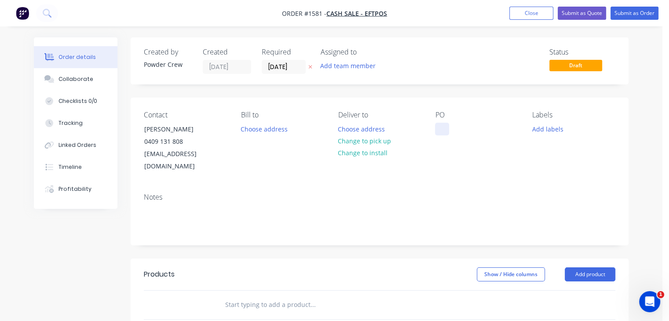
drag, startPoint x: 445, startPoint y: 131, endPoint x: 482, endPoint y: 154, distance: 43.3
click at [446, 131] on div at bounding box center [442, 129] width 14 height 13
click at [473, 129] on div "6 x [PERSON_NAME] rims" at bounding box center [476, 134] width 83 height 22
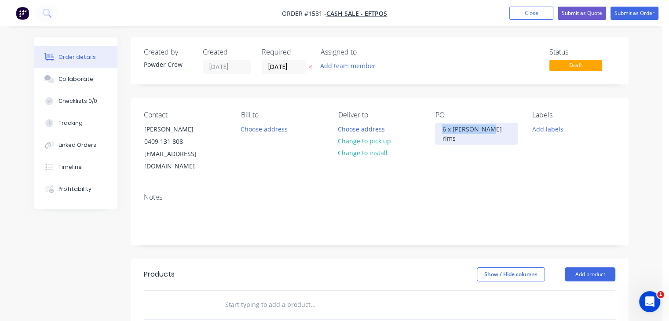
copy div "6 x [PERSON_NAME] rims"
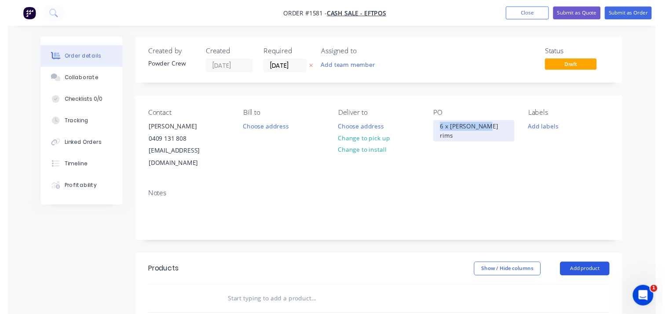
scroll to position [88, 0]
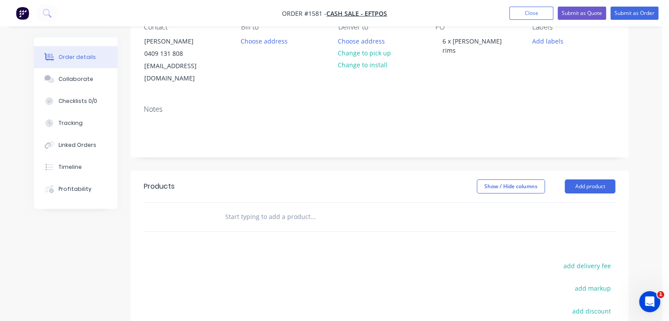
click at [593, 171] on header "Products Show / Hide columns Add product" at bounding box center [380, 187] width 498 height 32
click at [592, 179] on button "Add product" at bounding box center [590, 186] width 51 height 14
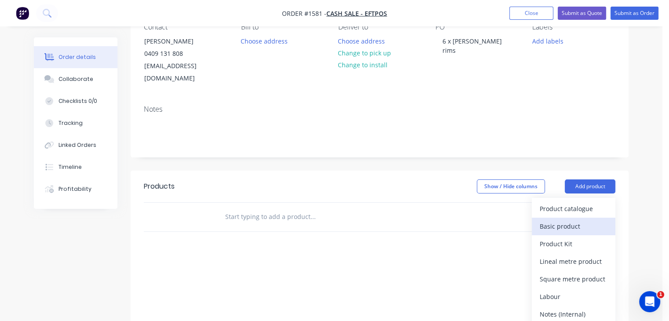
click at [584, 220] on div "Basic product" at bounding box center [574, 226] width 68 height 13
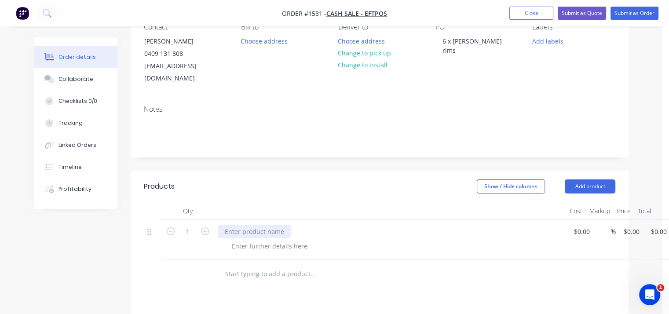
paste div
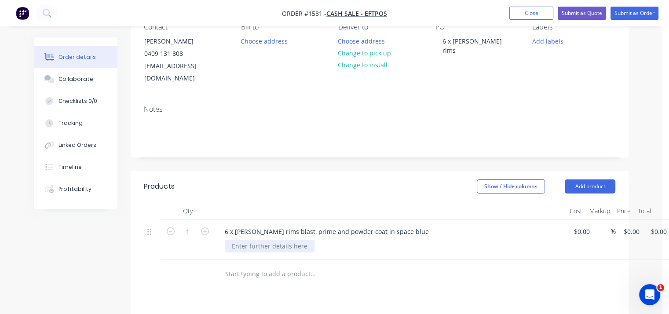
click at [278, 240] on div at bounding box center [270, 246] width 90 height 13
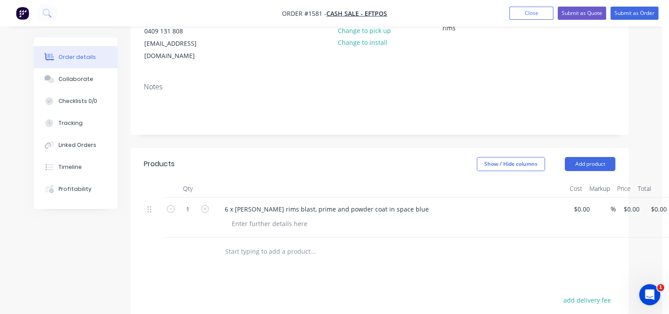
scroll to position [132, 0]
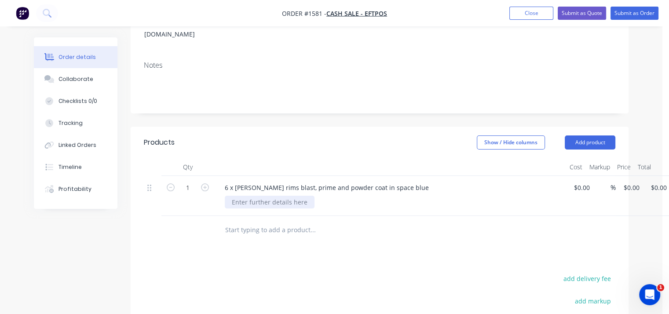
click at [255, 196] on div at bounding box center [270, 202] width 90 height 13
drag, startPoint x: 500, startPoint y: 189, endPoint x: 565, endPoint y: 168, distance: 68.8
click at [504, 196] on div "TEST BLAST FOR COST" at bounding box center [394, 202] width 338 height 13
click at [579, 181] on input at bounding box center [583, 187] width 20 height 13
type input "$300.00"
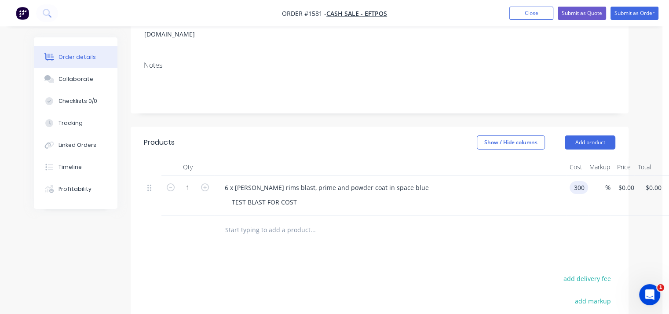
type input "$300.00"
click at [442, 198] on div "6 x [PERSON_NAME] rims blast, prime and powder coat in space blue TEST BLAST FO…" at bounding box center [390, 196] width 352 height 40
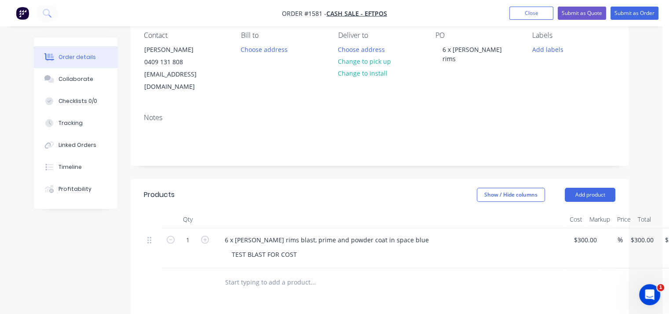
scroll to position [0, 0]
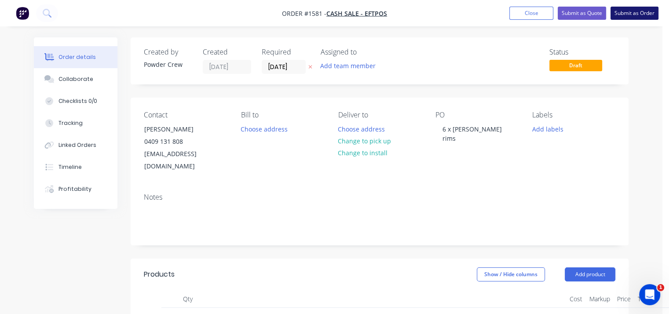
click at [638, 11] on button "Submit as Order" at bounding box center [634, 13] width 48 height 13
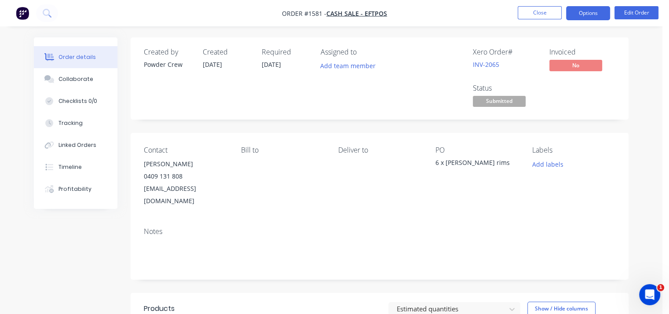
click at [586, 17] on button "Options" at bounding box center [588, 13] width 44 height 14
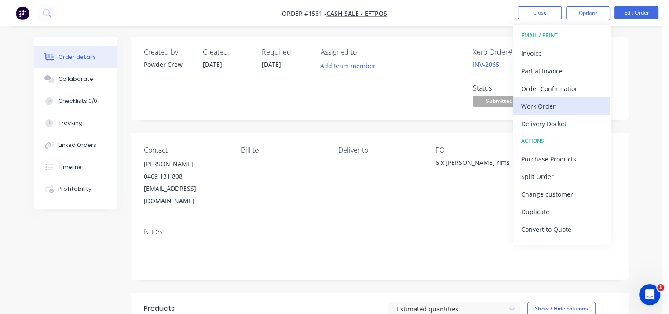
click at [573, 103] on div "Work Order" at bounding box center [561, 106] width 81 height 13
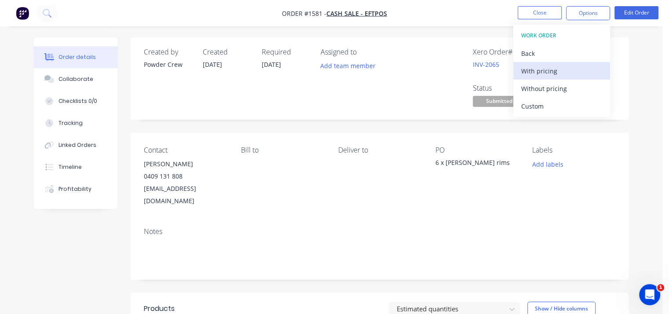
click at [561, 70] on div "With pricing" at bounding box center [561, 71] width 81 height 13
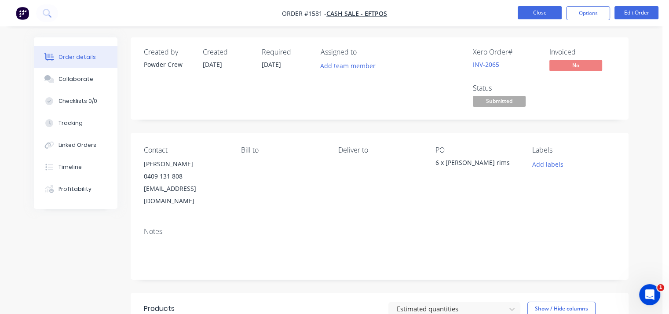
click at [544, 13] on button "Close" at bounding box center [540, 12] width 44 height 13
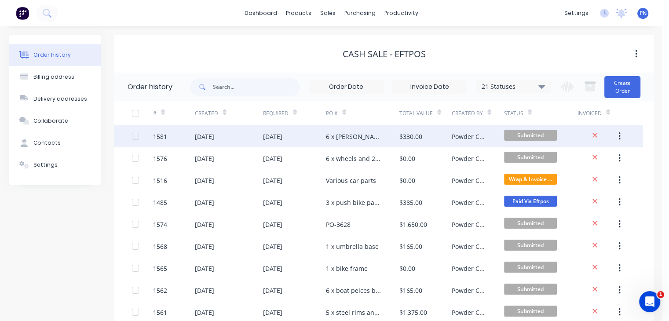
click at [375, 139] on div "6 x [PERSON_NAME] rims" at bounding box center [362, 136] width 73 height 22
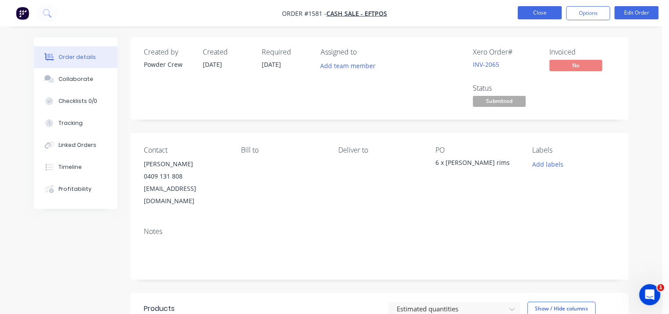
click at [532, 15] on button "Close" at bounding box center [540, 12] width 44 height 13
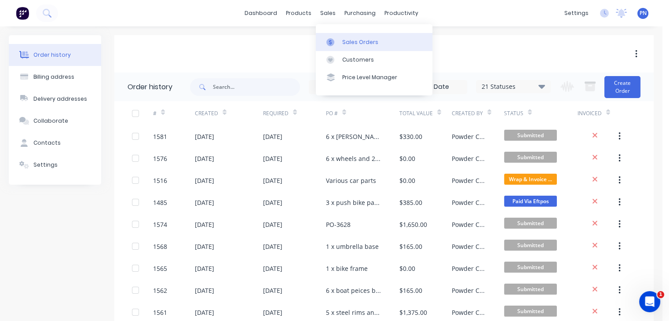
click at [350, 49] on link "Sales Orders" at bounding box center [374, 42] width 117 height 18
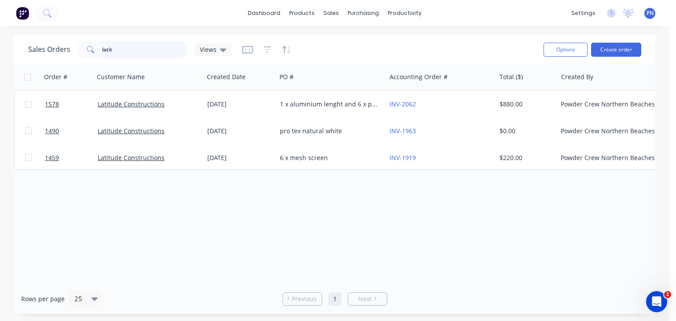
click at [130, 54] on input "latit" at bounding box center [145, 50] width 86 height 18
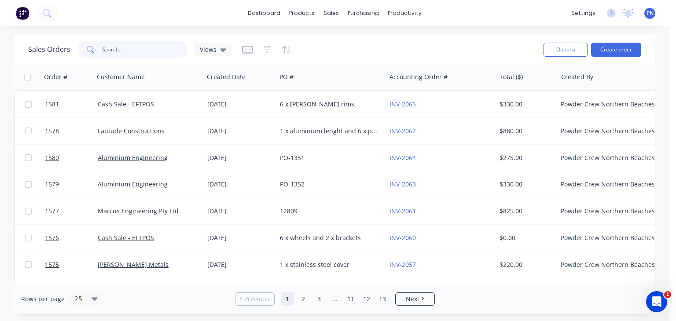
click at [132, 50] on input "text" at bounding box center [145, 50] width 86 height 18
type input "1579"
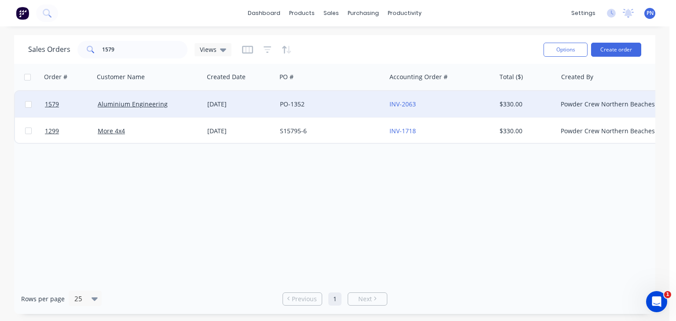
click at [331, 111] on div "PO-1352" at bounding box center [331, 104] width 110 height 26
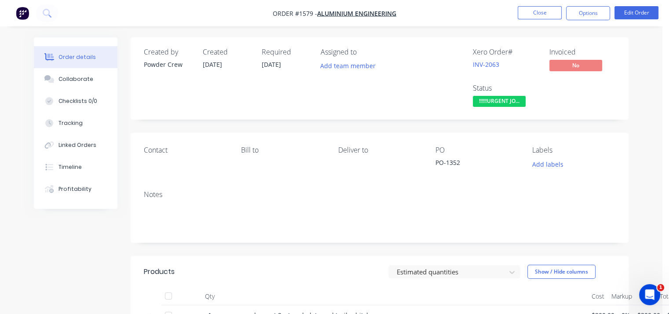
click at [513, 104] on span "!!!!!!URGENT JO..." at bounding box center [499, 101] width 53 height 11
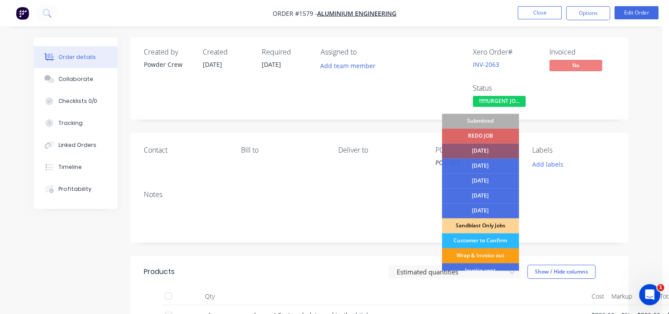
click at [492, 256] on div "Wrap & Invoice out" at bounding box center [480, 255] width 77 height 15
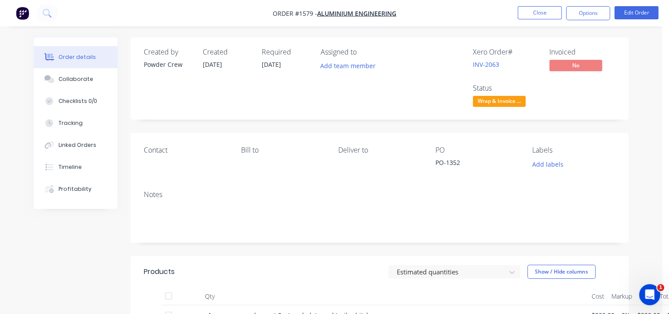
click at [566, 146] on div "Labels" at bounding box center [573, 150] width 83 height 8
click at [551, 15] on button "Close" at bounding box center [540, 12] width 44 height 13
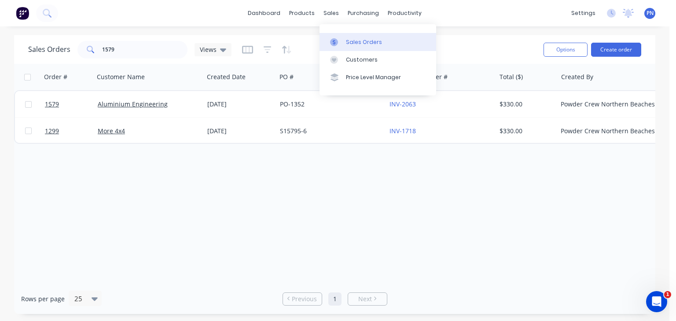
click at [346, 40] on div "Sales Orders" at bounding box center [364, 42] width 36 height 8
click at [493, 31] on div "dashboard products sales purchasing productivity dashboard products Product Cat…" at bounding box center [334, 160] width 669 height 321
click at [260, 7] on link "dashboard" at bounding box center [263, 13] width 41 height 13
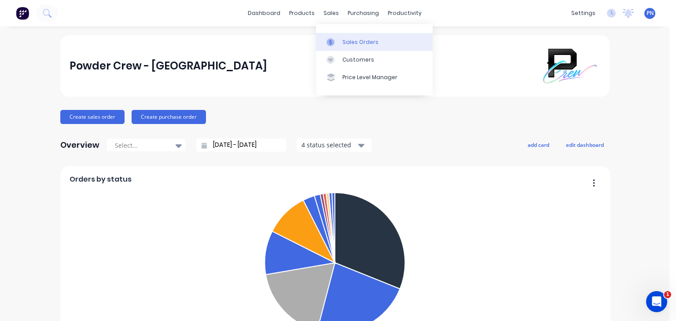
click at [347, 42] on div "Sales Orders" at bounding box center [360, 42] width 36 height 8
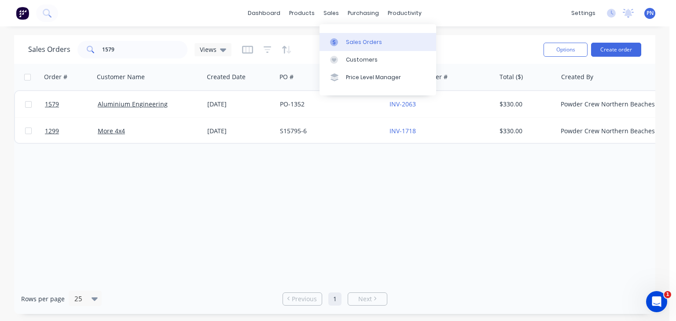
click at [344, 36] on link "Sales Orders" at bounding box center [377, 42] width 117 height 18
click at [347, 39] on div "Sales Orders" at bounding box center [364, 42] width 36 height 8
click at [359, 43] on div "Sales Orders" at bounding box center [364, 42] width 36 height 8
drag, startPoint x: 148, startPoint y: 44, endPoint x: 0, endPoint y: 40, distance: 147.8
click at [0, 43] on div "Sales Orders 1579 Views Options Create order Order # Customer Name Created Date…" at bounding box center [334, 174] width 669 height 279
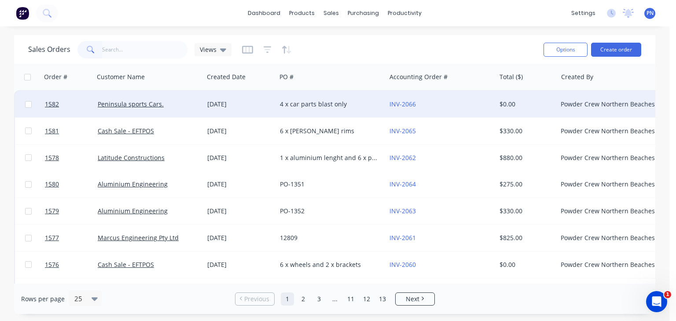
click at [369, 106] on div "4 x car parts blast only" at bounding box center [329, 104] width 98 height 9
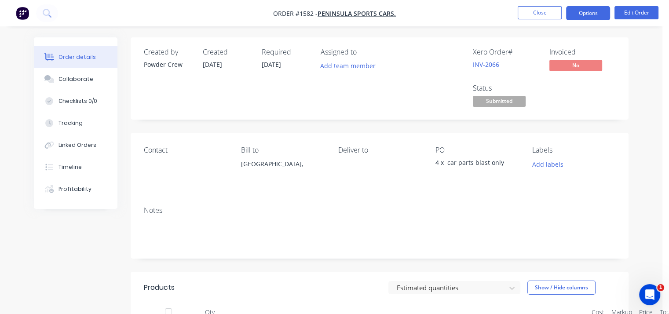
click at [585, 12] on button "Options" at bounding box center [588, 13] width 44 height 14
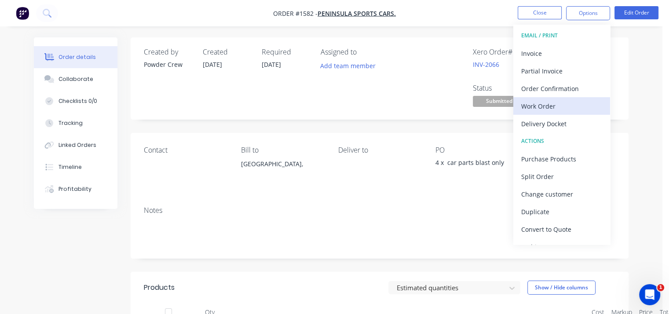
click at [567, 101] on div "Work Order" at bounding box center [561, 106] width 81 height 13
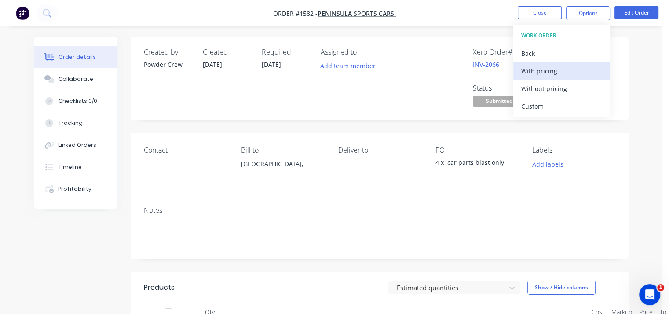
click at [539, 70] on div "With pricing" at bounding box center [561, 71] width 81 height 13
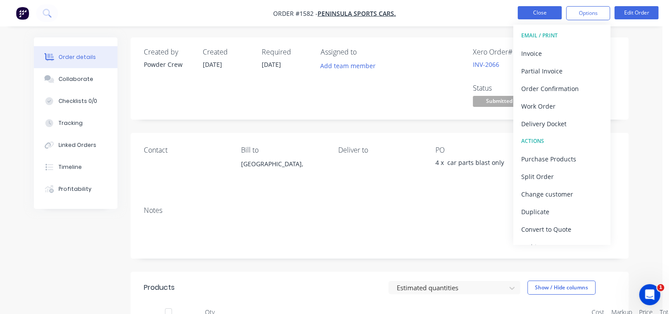
click at [552, 15] on button "Close" at bounding box center [540, 12] width 44 height 13
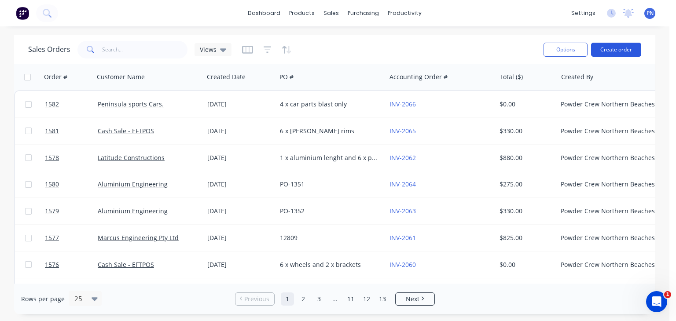
click at [610, 48] on button "Create order" at bounding box center [616, 50] width 50 height 14
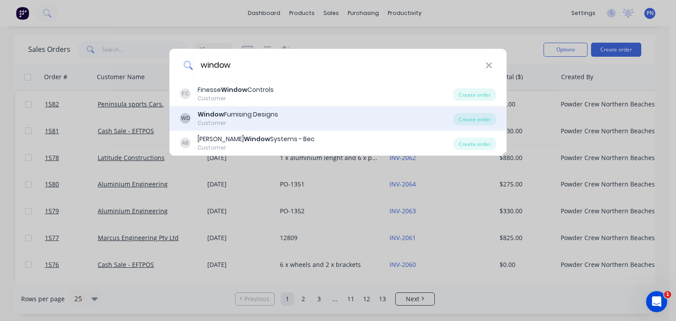
type input "window"
click at [286, 120] on div "WD Window Furnising Designs Customer" at bounding box center [316, 118] width 273 height 17
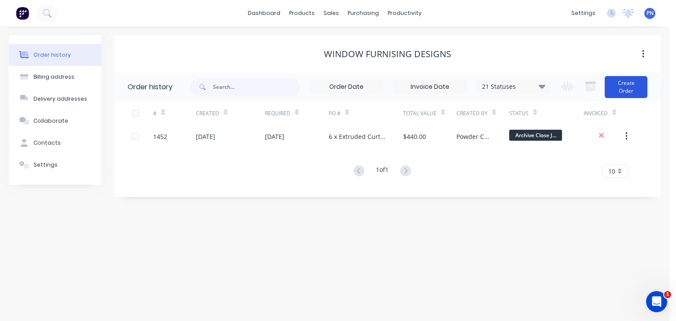
click at [628, 95] on button "Create Order" at bounding box center [625, 87] width 43 height 22
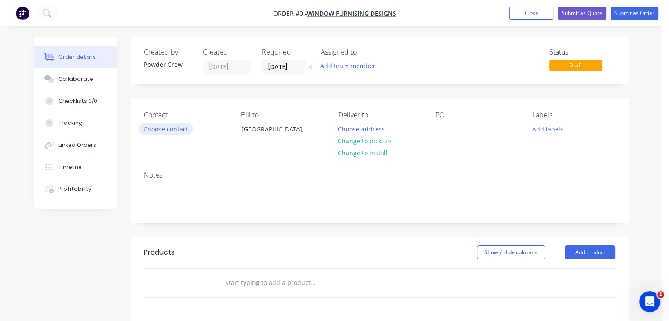
click at [158, 125] on button "Choose contact" at bounding box center [166, 129] width 54 height 12
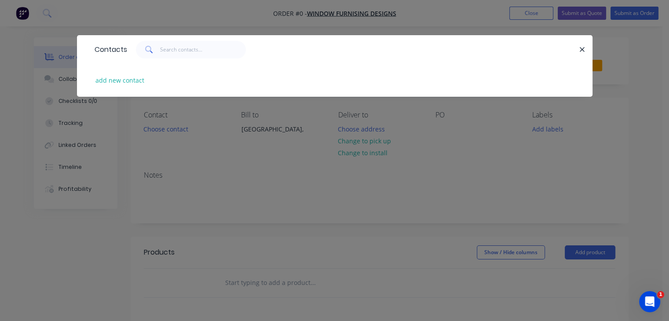
click at [533, 9] on div "Contacts add new contact" at bounding box center [334, 160] width 669 height 321
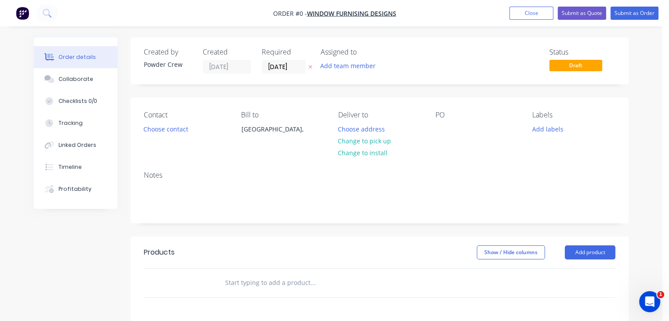
click at [533, 9] on button "Close" at bounding box center [531, 13] width 44 height 13
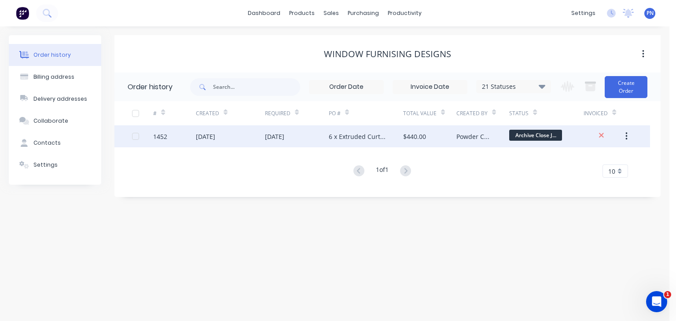
click at [243, 135] on div "[DATE]" at bounding box center [230, 136] width 69 height 22
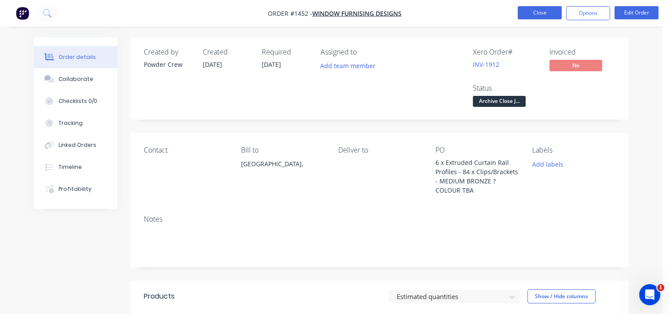
click at [526, 15] on button "Close" at bounding box center [540, 12] width 44 height 13
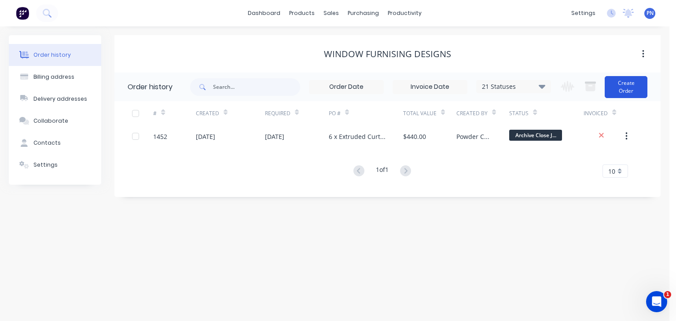
click at [628, 88] on button "Create Order" at bounding box center [625, 87] width 43 height 22
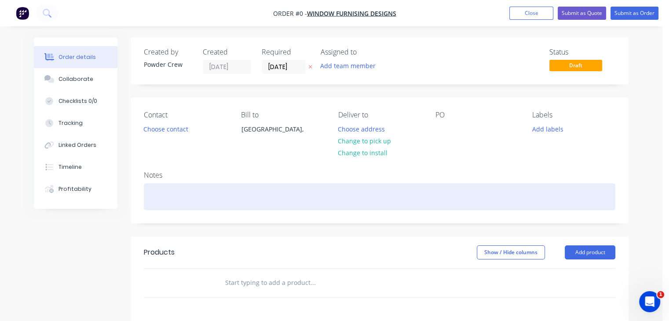
click at [168, 195] on div at bounding box center [379, 196] width 471 height 27
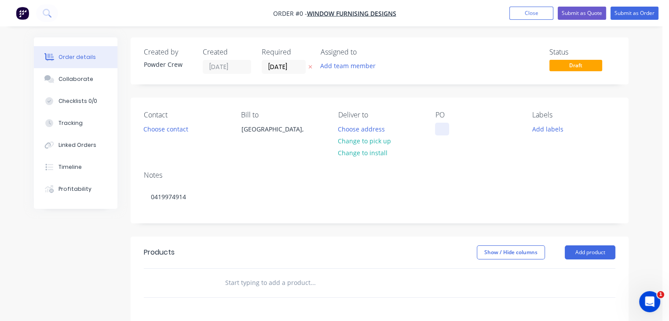
click at [447, 127] on div "Order details Collaborate Checklists 0/0 Tracking Linked Orders Timeline Profit…" at bounding box center [331, 279] width 612 height 485
click at [445, 128] on div "4 x end caps" at bounding box center [460, 129] width 51 height 13
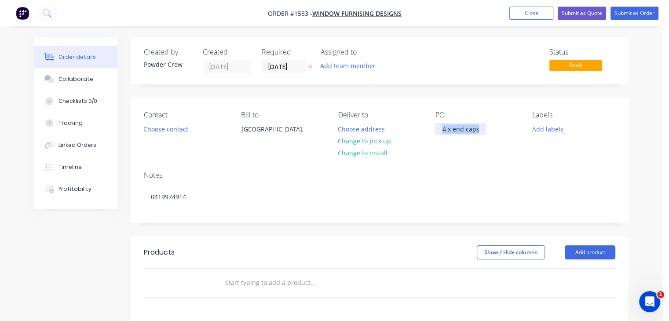
copy div "4 x end caps"
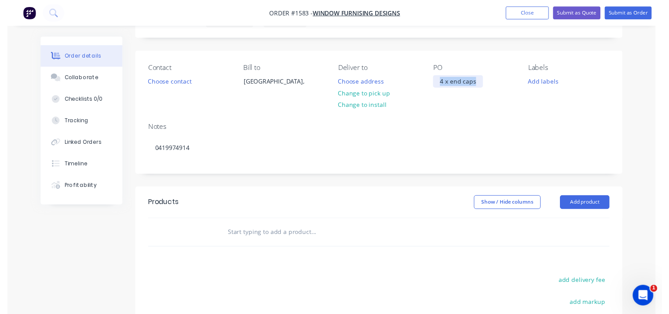
scroll to position [88, 0]
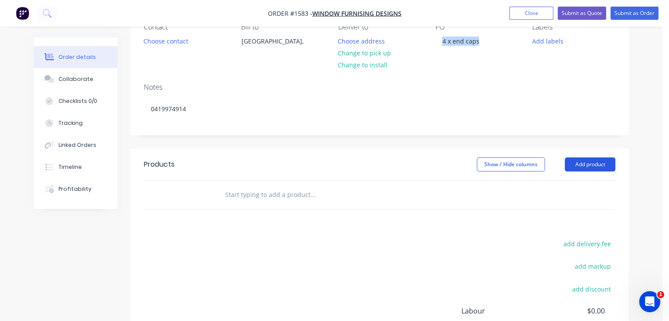
click at [588, 162] on button "Add product" at bounding box center [590, 164] width 51 height 14
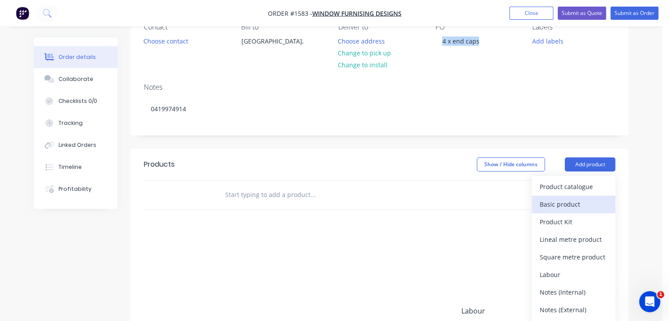
click at [573, 205] on div "Basic product" at bounding box center [574, 204] width 68 height 13
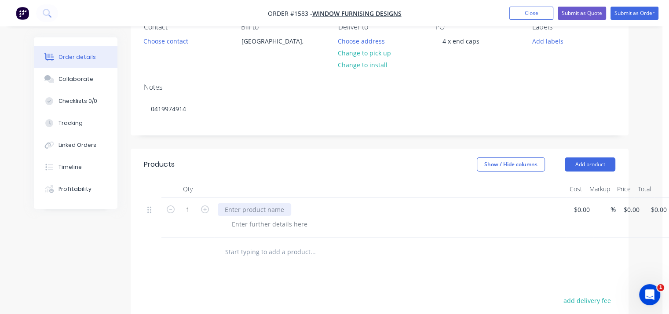
paste div
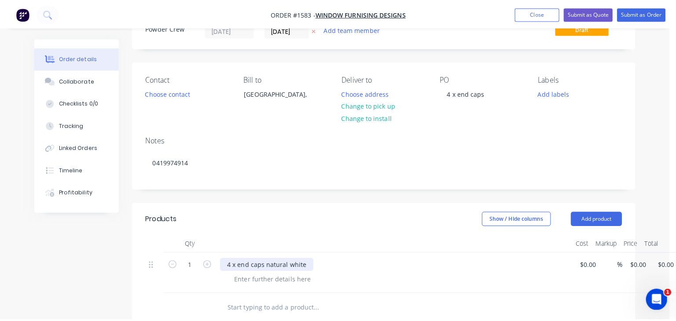
scroll to position [0, 0]
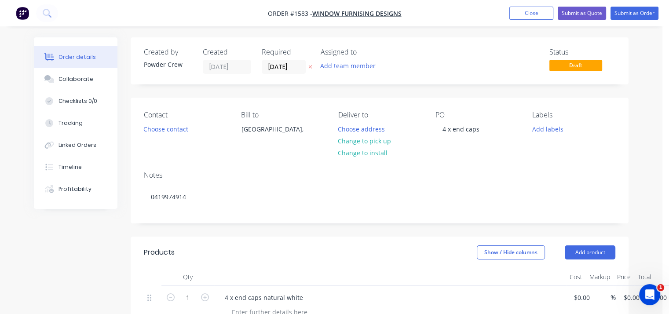
click at [622, 20] on nav "Order #1583 - Window Furnising Designs Add product Close Submit as Quote Submit…" at bounding box center [334, 13] width 669 height 26
click at [624, 16] on button "Submit as Order" at bounding box center [634, 13] width 48 height 13
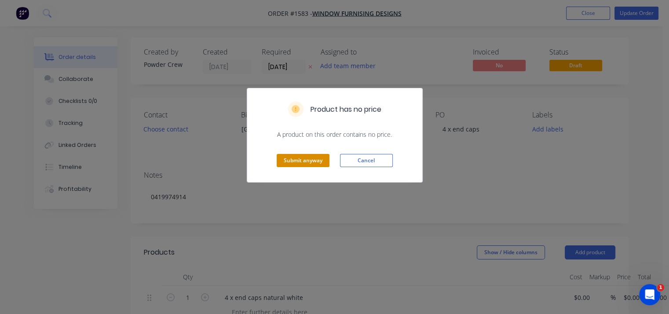
click at [303, 162] on button "Submit anyway" at bounding box center [303, 160] width 53 height 13
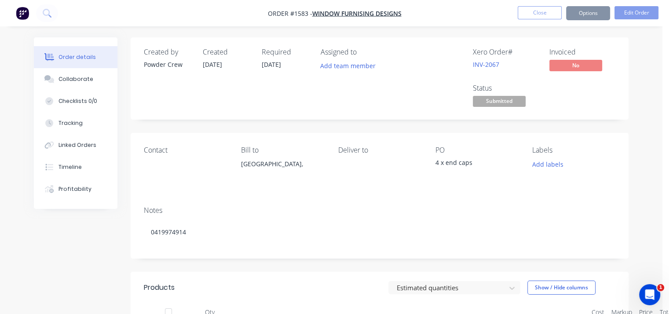
click at [591, 15] on button "Options" at bounding box center [588, 13] width 44 height 14
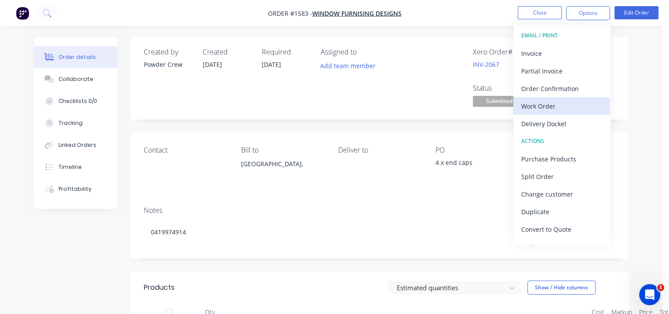
click at [566, 103] on div "Work Order" at bounding box center [561, 106] width 81 height 13
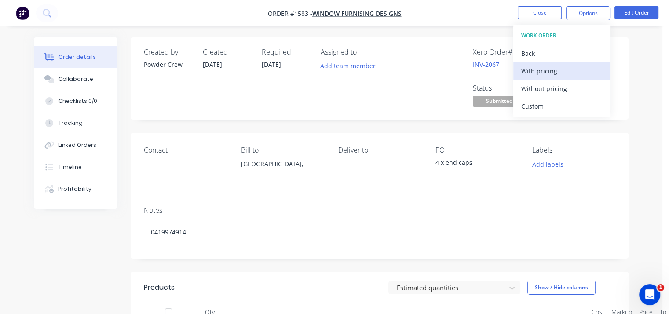
click at [562, 69] on div "With pricing" at bounding box center [561, 71] width 81 height 13
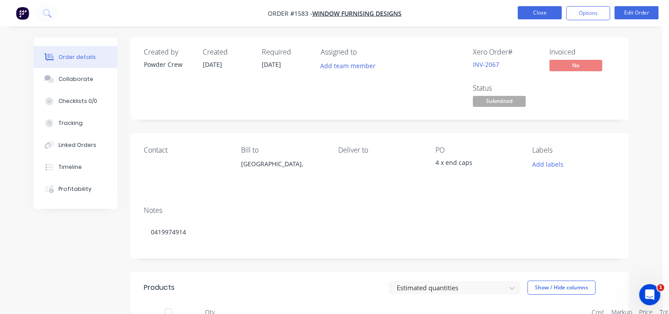
click at [548, 14] on button "Close" at bounding box center [540, 12] width 44 height 13
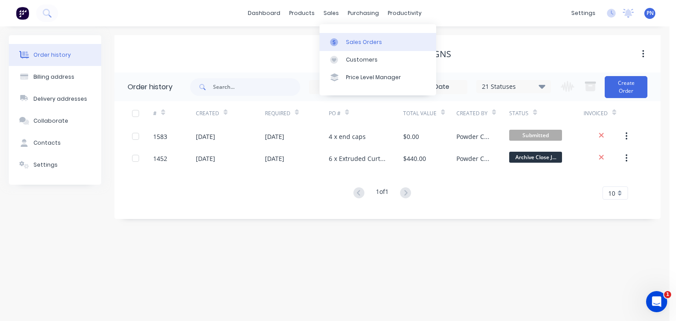
click at [351, 40] on div "Sales Orders" at bounding box center [364, 42] width 36 height 8
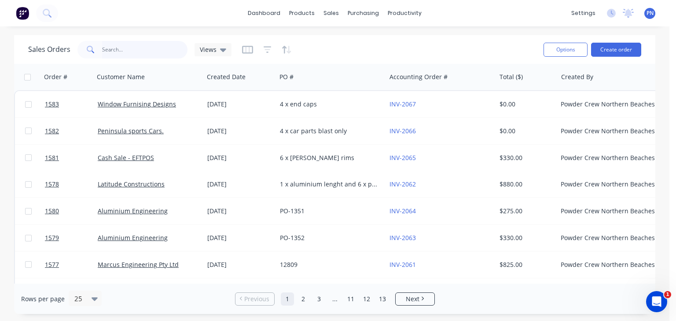
click at [149, 51] on input "text" at bounding box center [145, 50] width 86 height 18
